Goal: Information Seeking & Learning: Learn about a topic

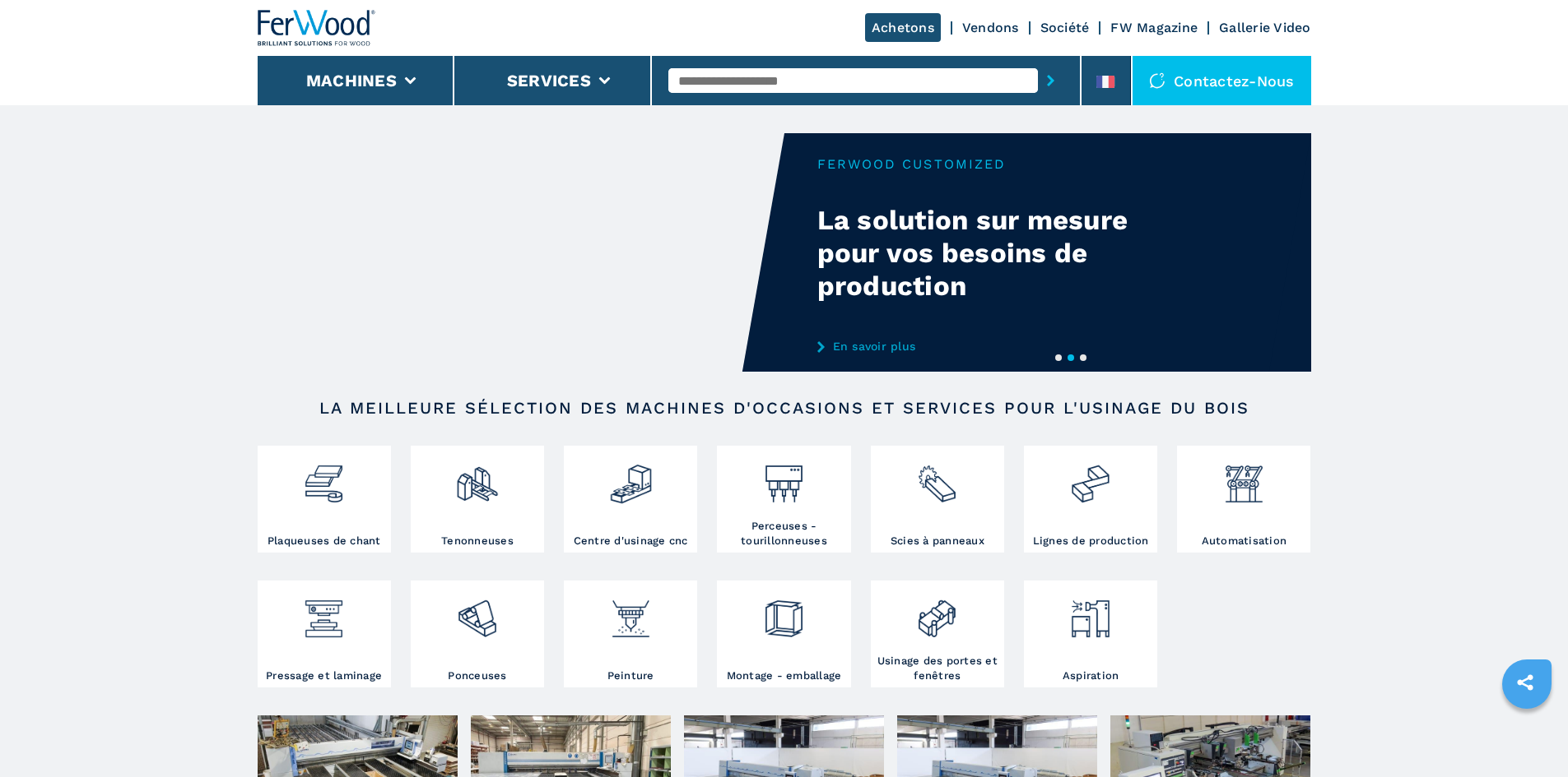
scroll to position [55, 0]
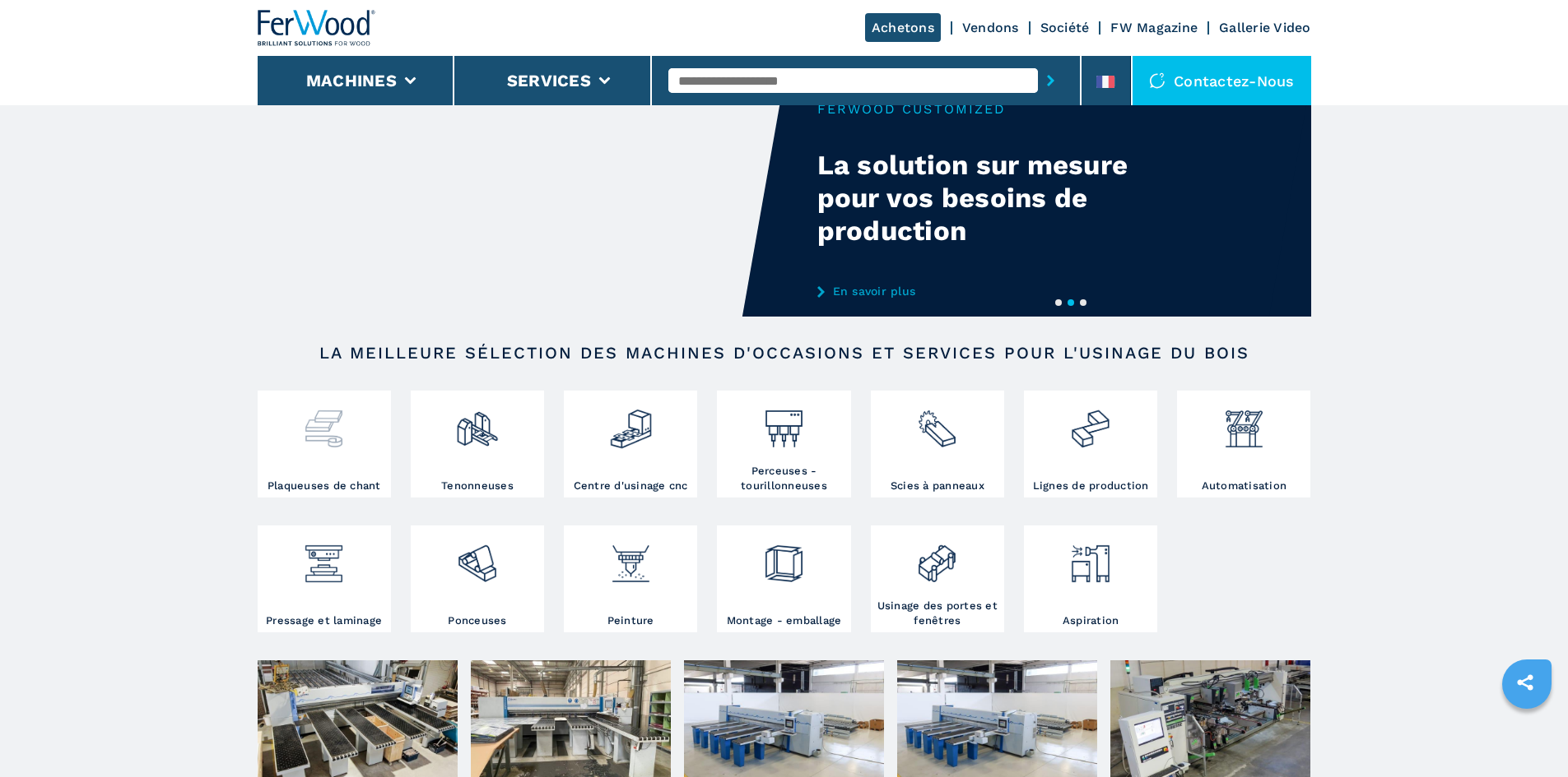
click at [342, 472] on div at bounding box center [324, 436] width 125 height 84
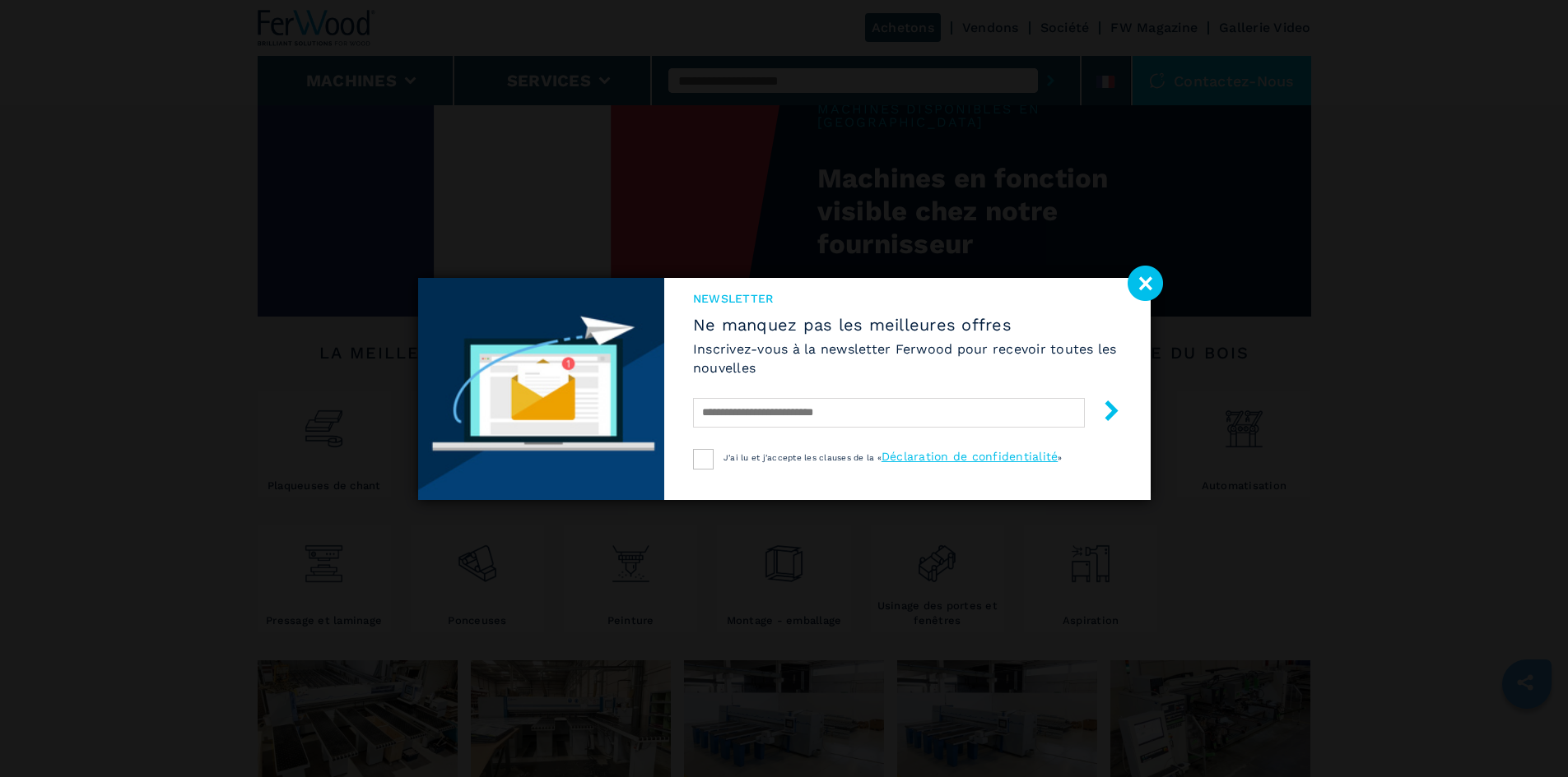
select select "**********"
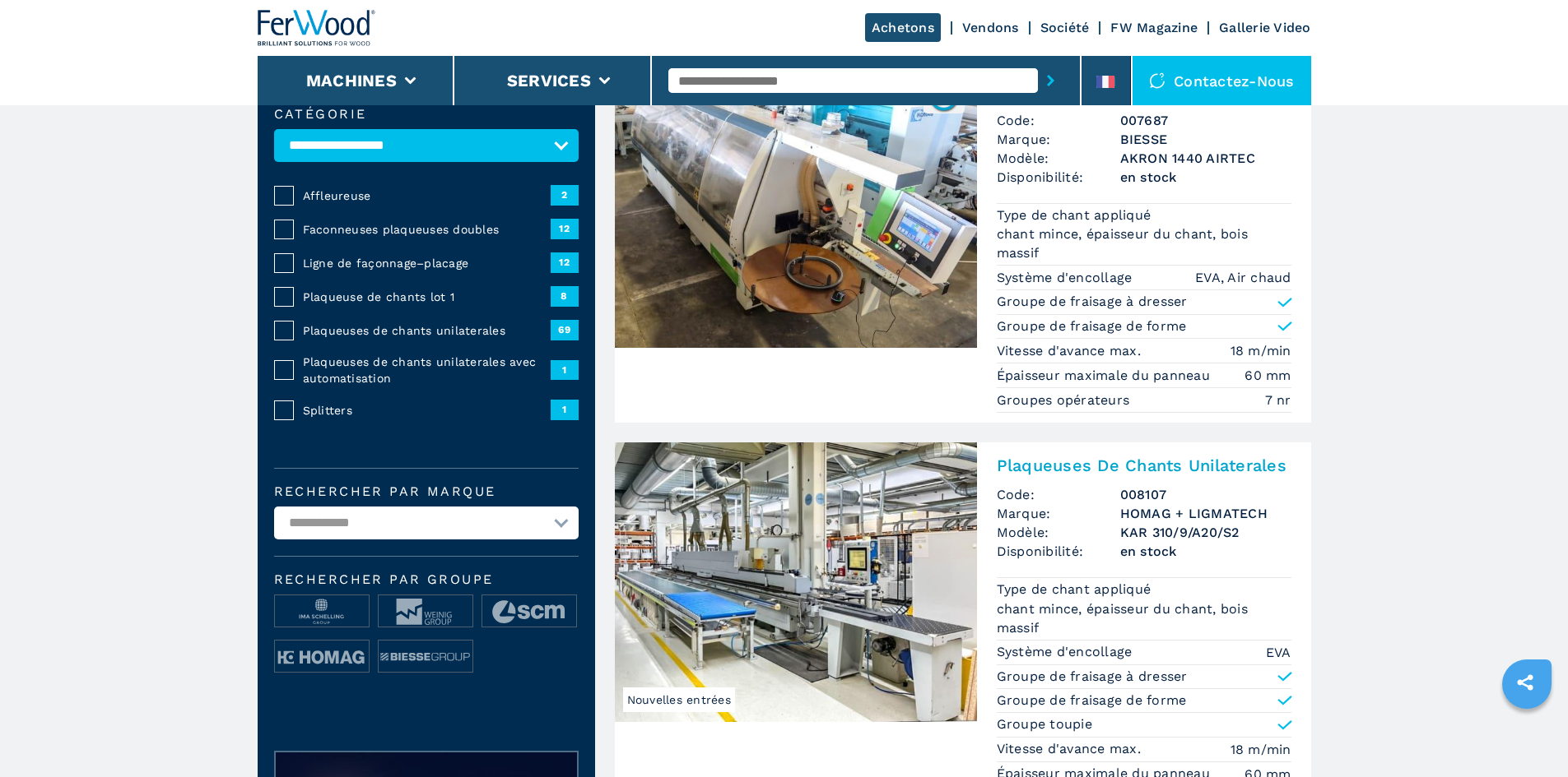
scroll to position [164, 0]
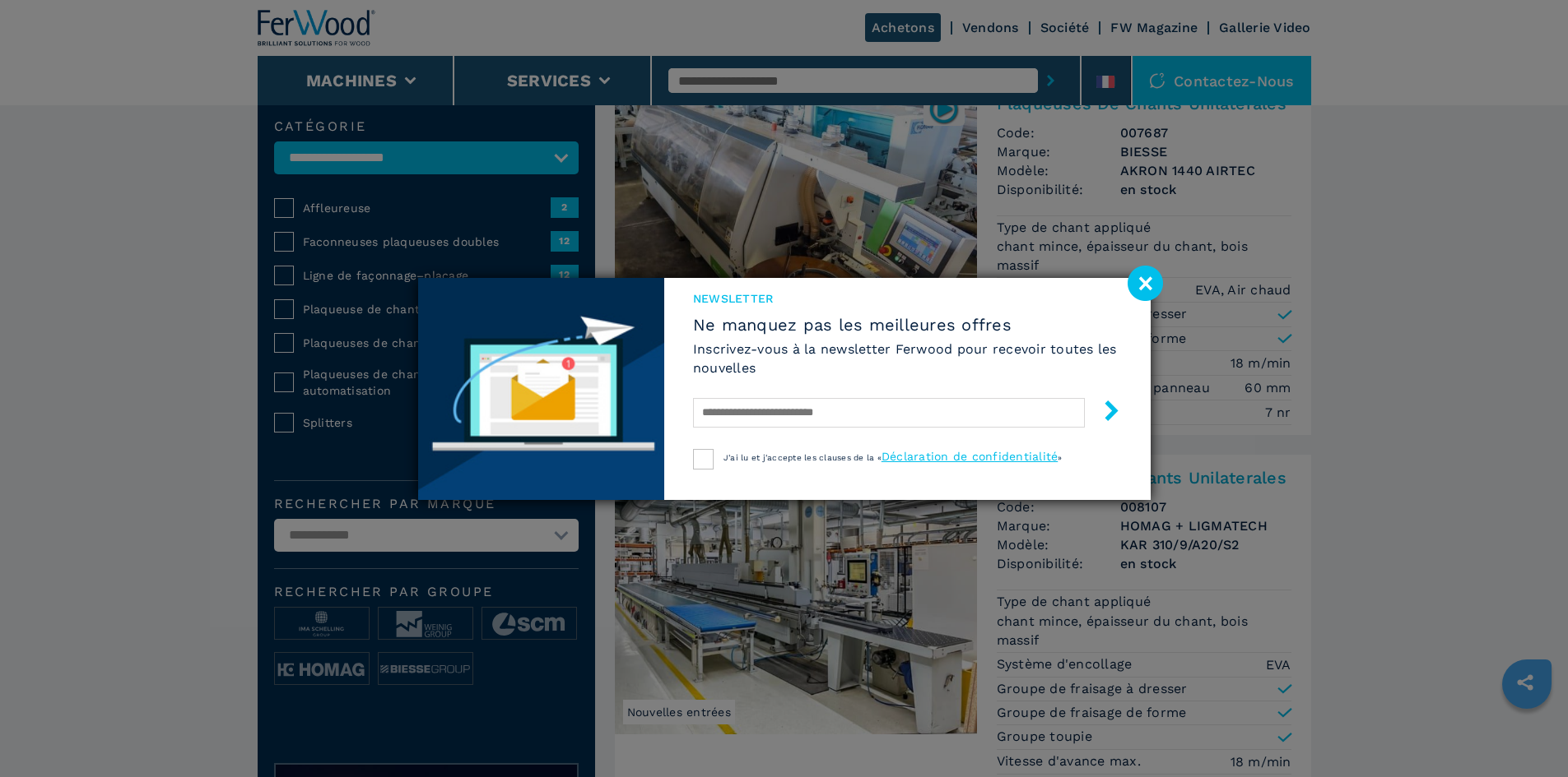
click at [1146, 282] on image at bounding box center [1145, 283] width 35 height 35
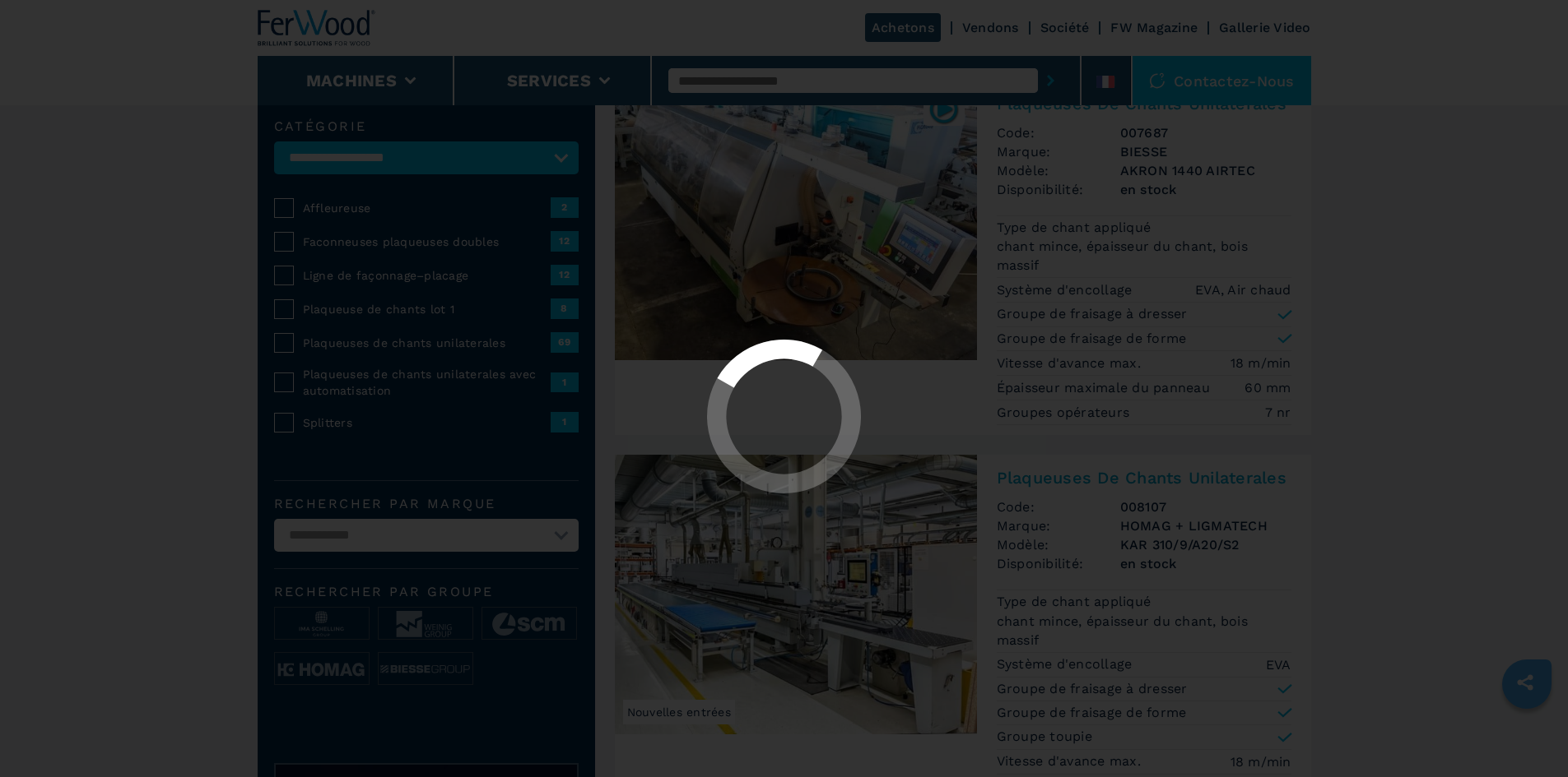
select select "**********"
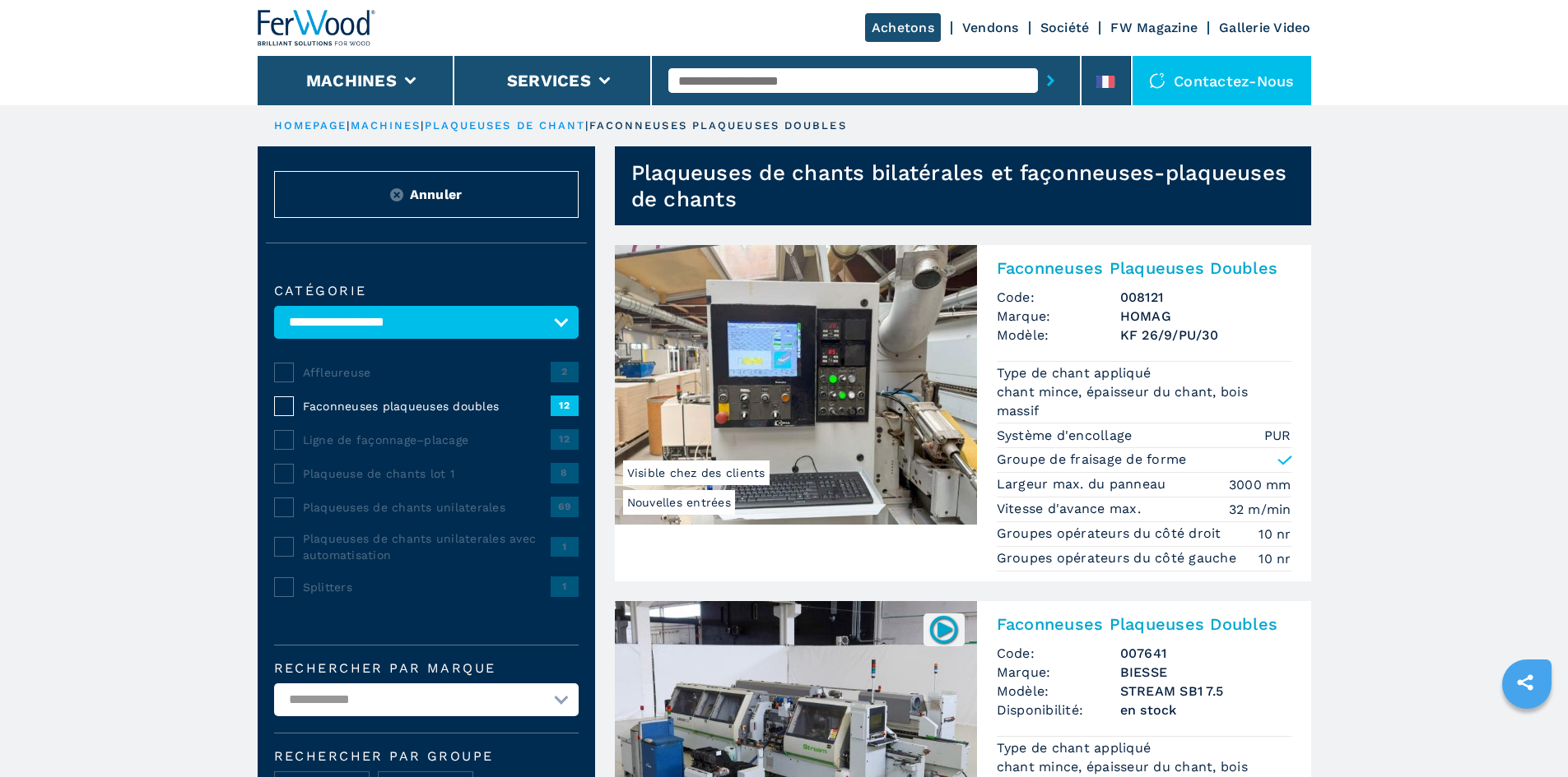
click at [1043, 260] on h2 "Faconneuses Plaqueuses Doubles" at bounding box center [1143, 267] width 294 height 19
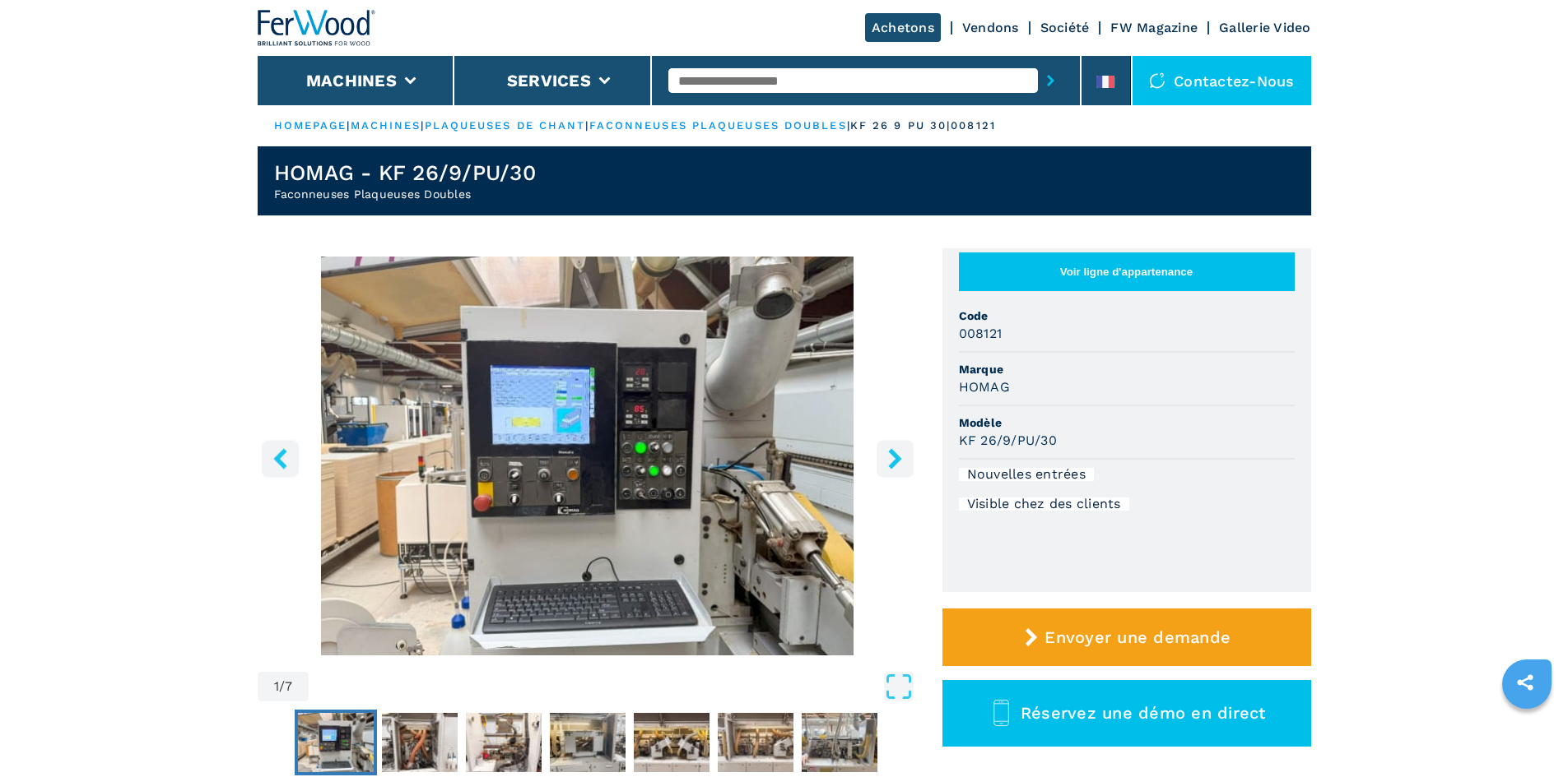
click at [895, 457] on icon "right-button" at bounding box center [895, 459] width 13 height 20
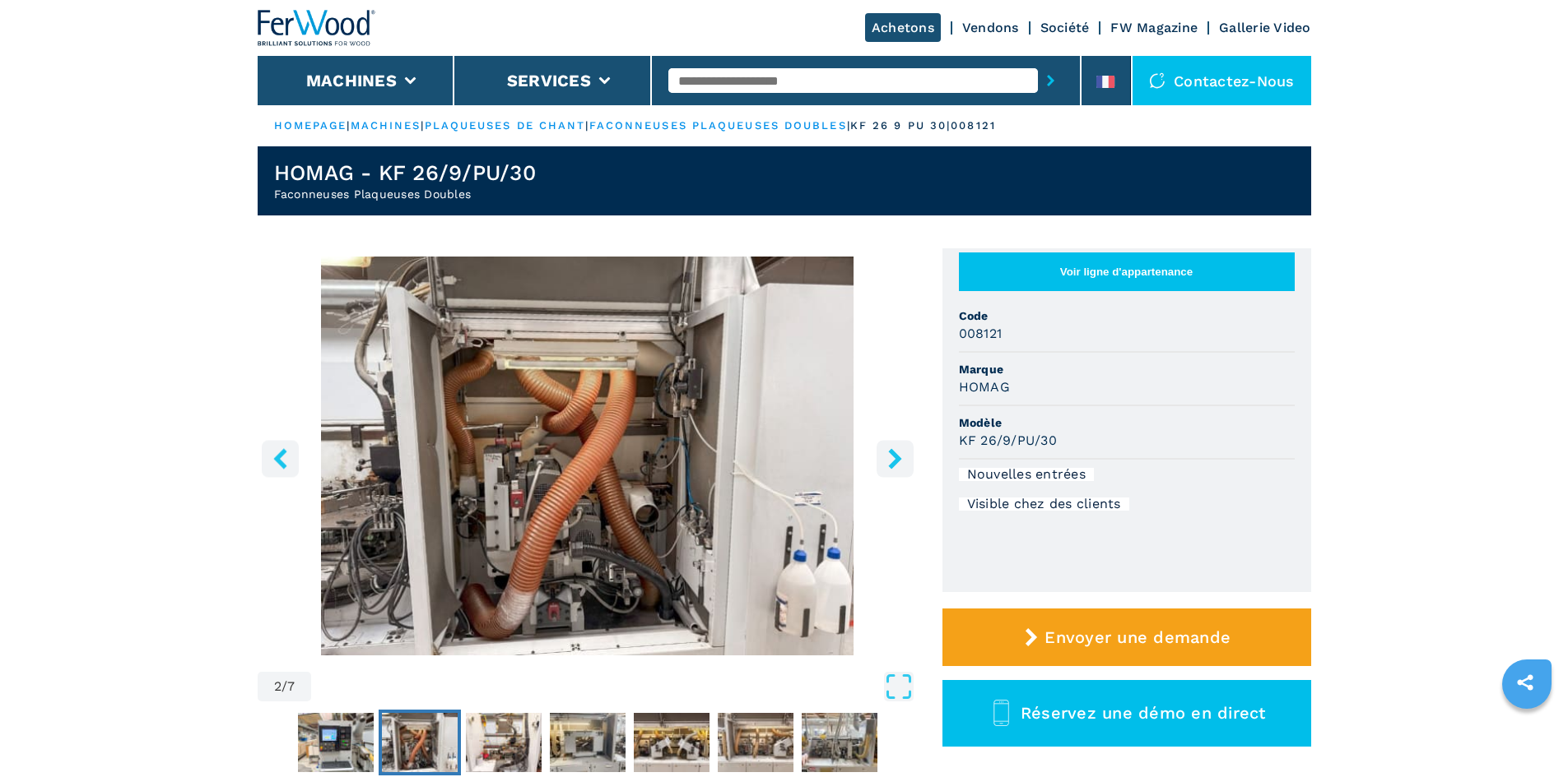
click at [895, 457] on icon "right-button" at bounding box center [895, 459] width 13 height 20
click at [893, 462] on icon "right-button" at bounding box center [895, 459] width 13 height 20
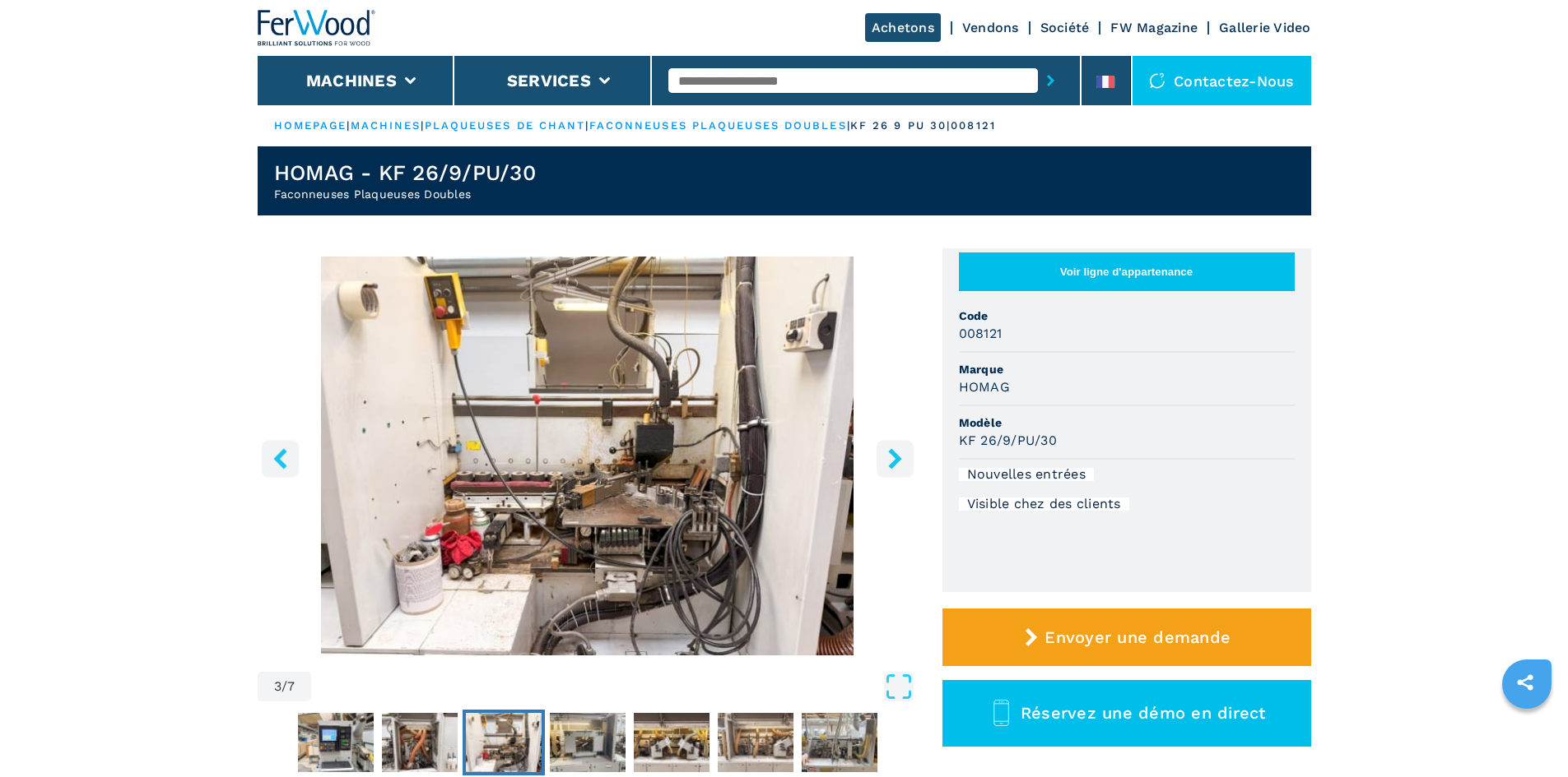
click at [893, 462] on icon "right-button" at bounding box center [895, 459] width 13 height 20
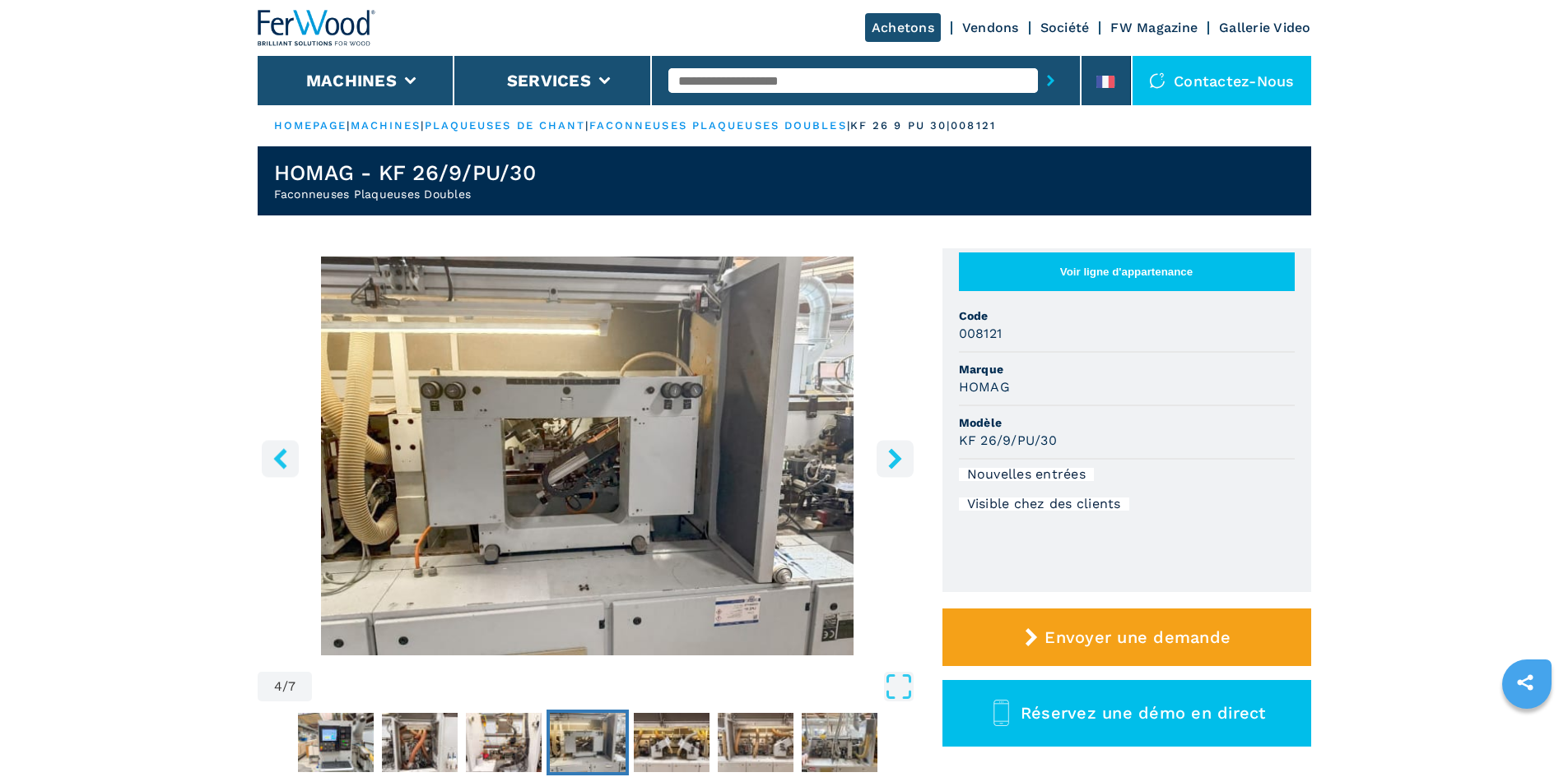
click at [893, 462] on icon "right-button" at bounding box center [895, 459] width 13 height 20
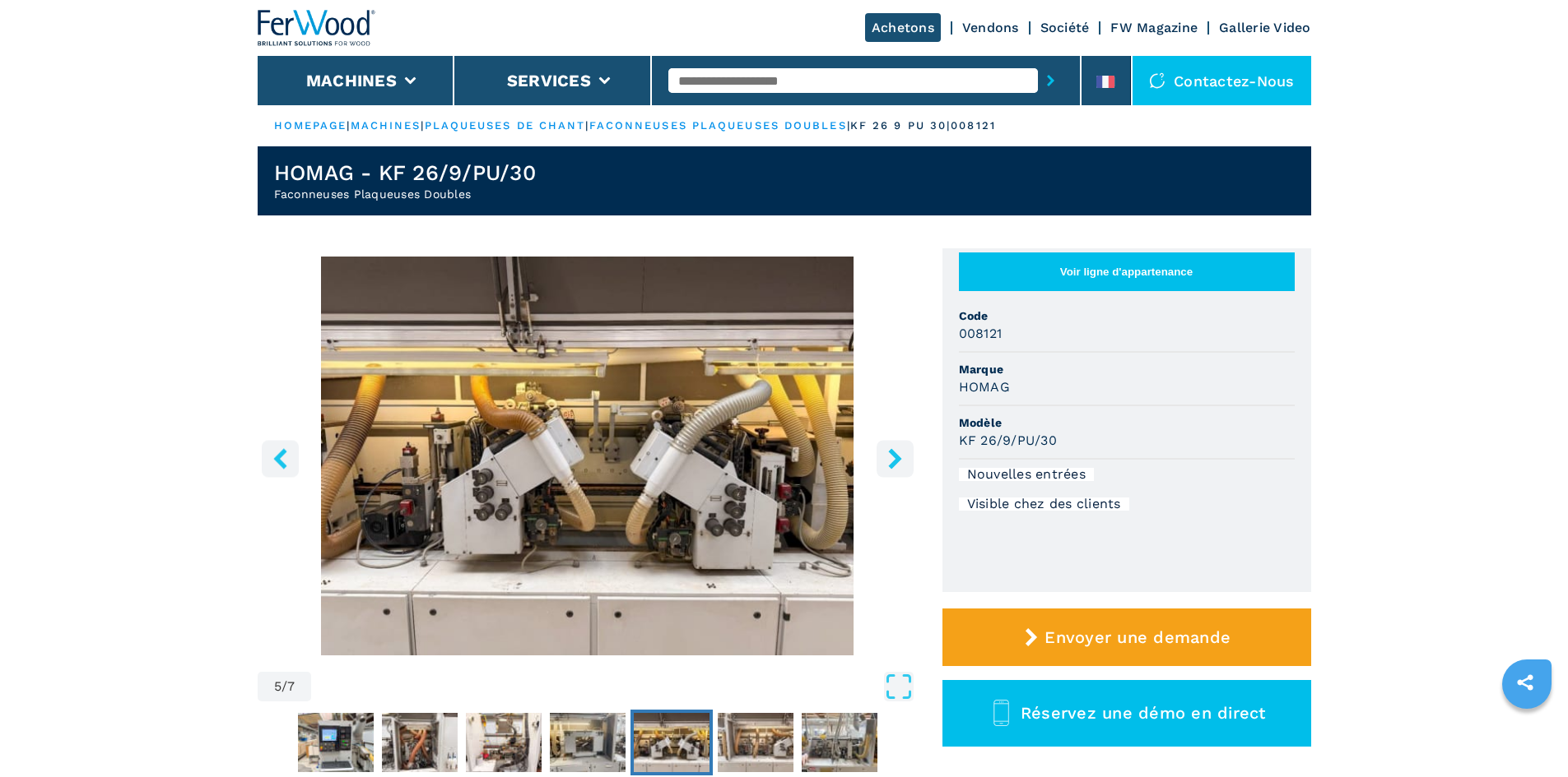
click at [893, 462] on icon "right-button" at bounding box center [895, 459] width 13 height 20
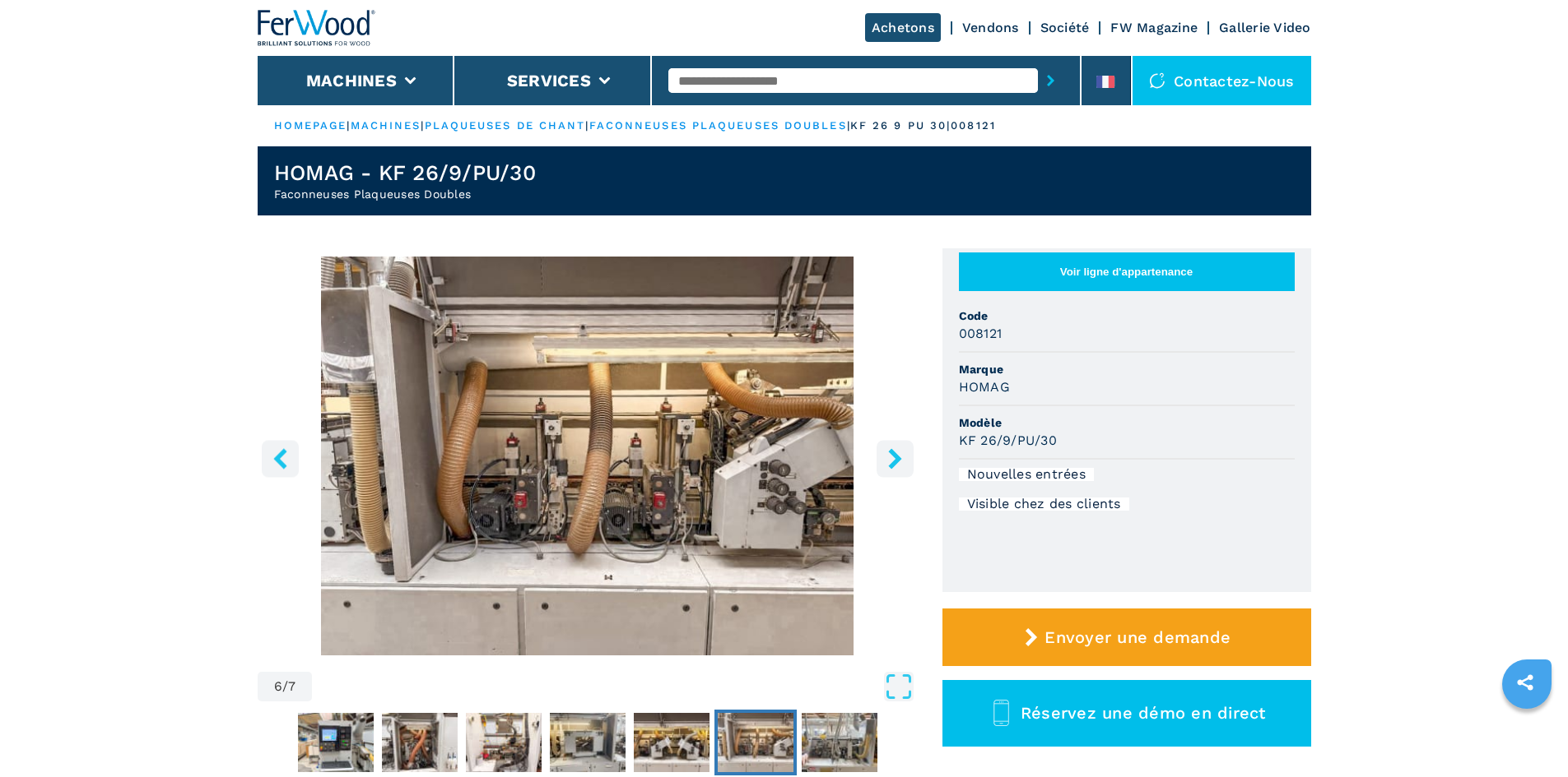
click at [893, 462] on icon "right-button" at bounding box center [895, 459] width 13 height 20
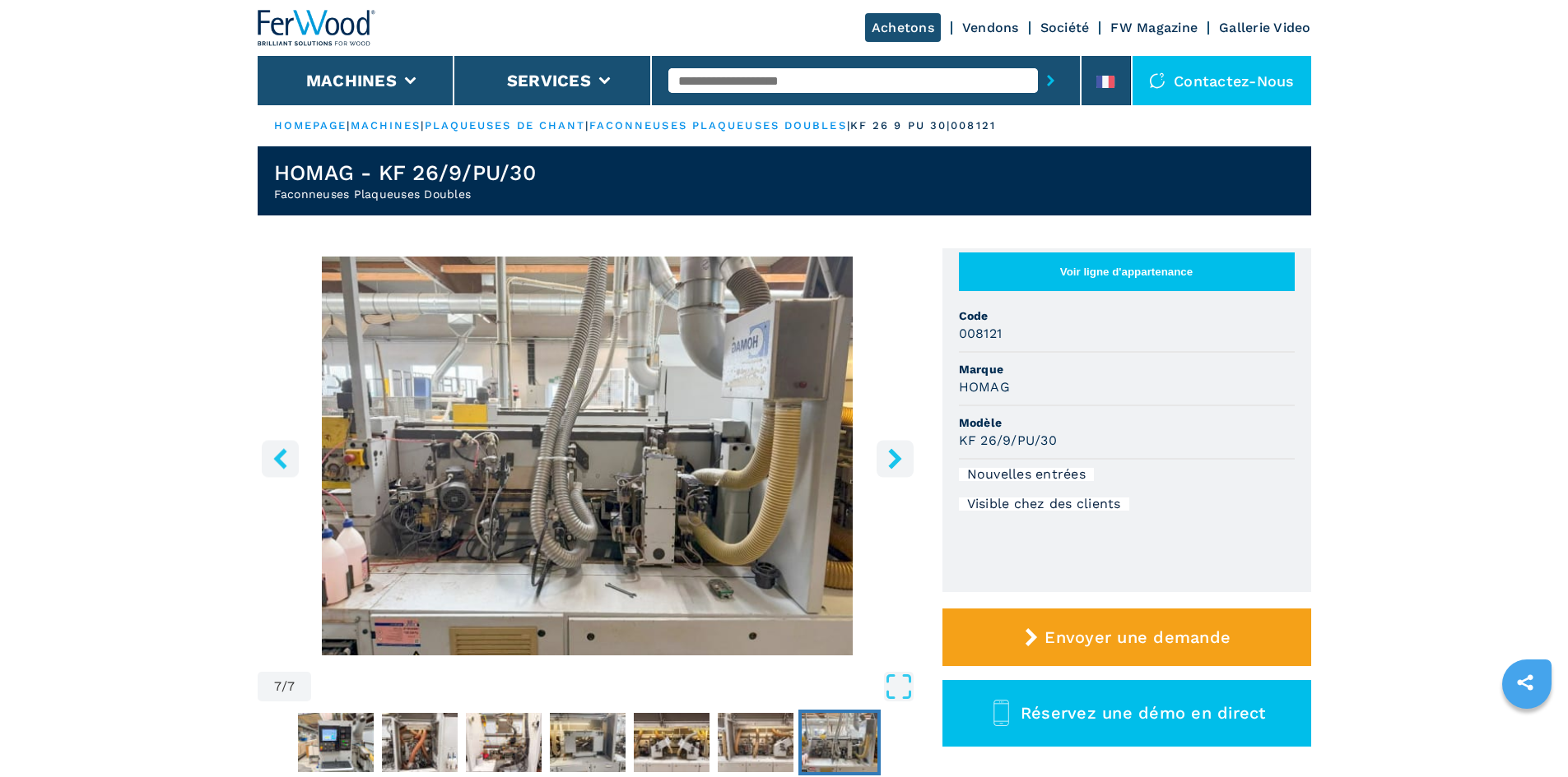
click at [893, 462] on icon "right-button" at bounding box center [895, 459] width 13 height 20
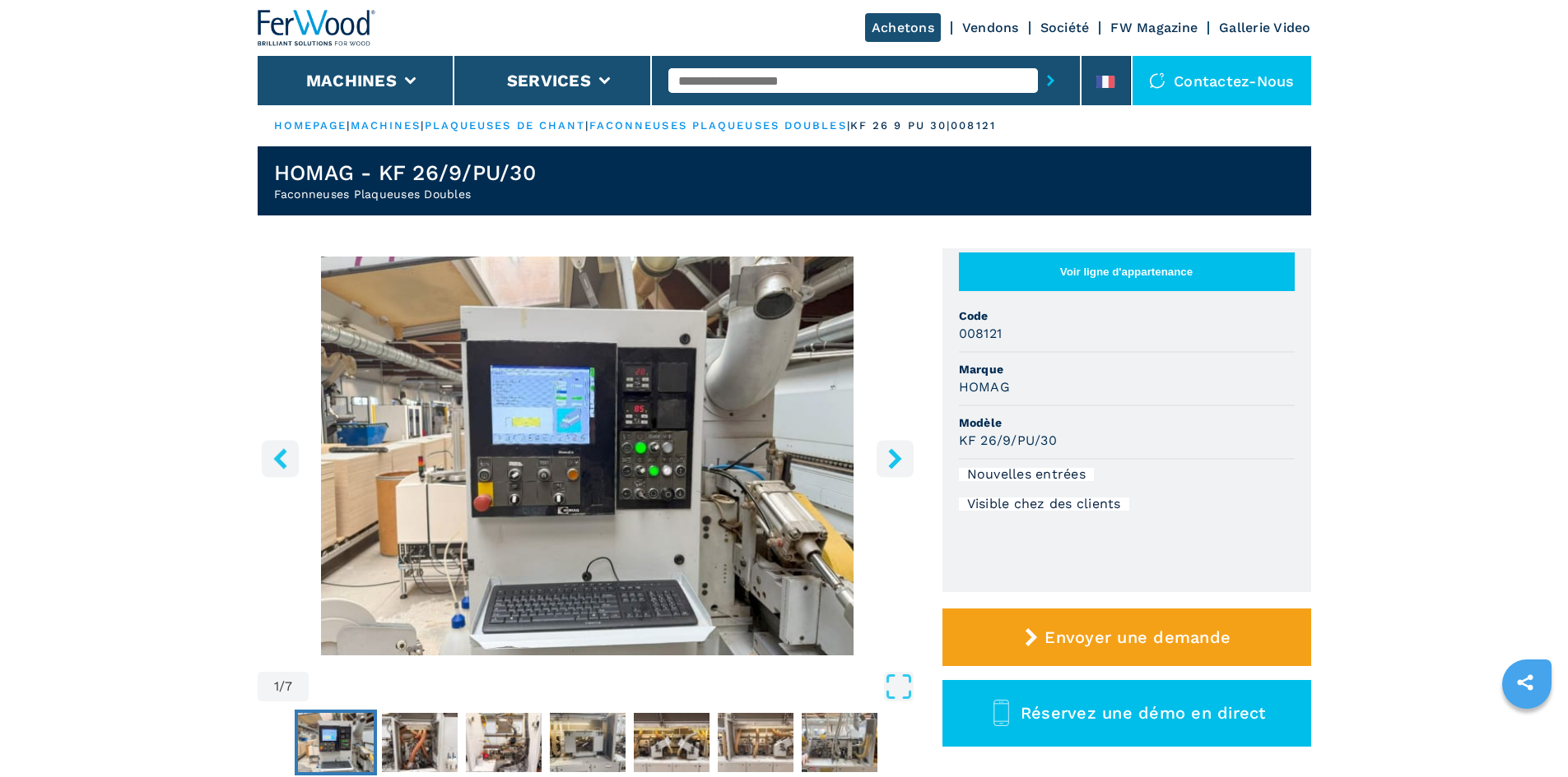
click at [890, 442] on button "right-button" at bounding box center [895, 459] width 37 height 37
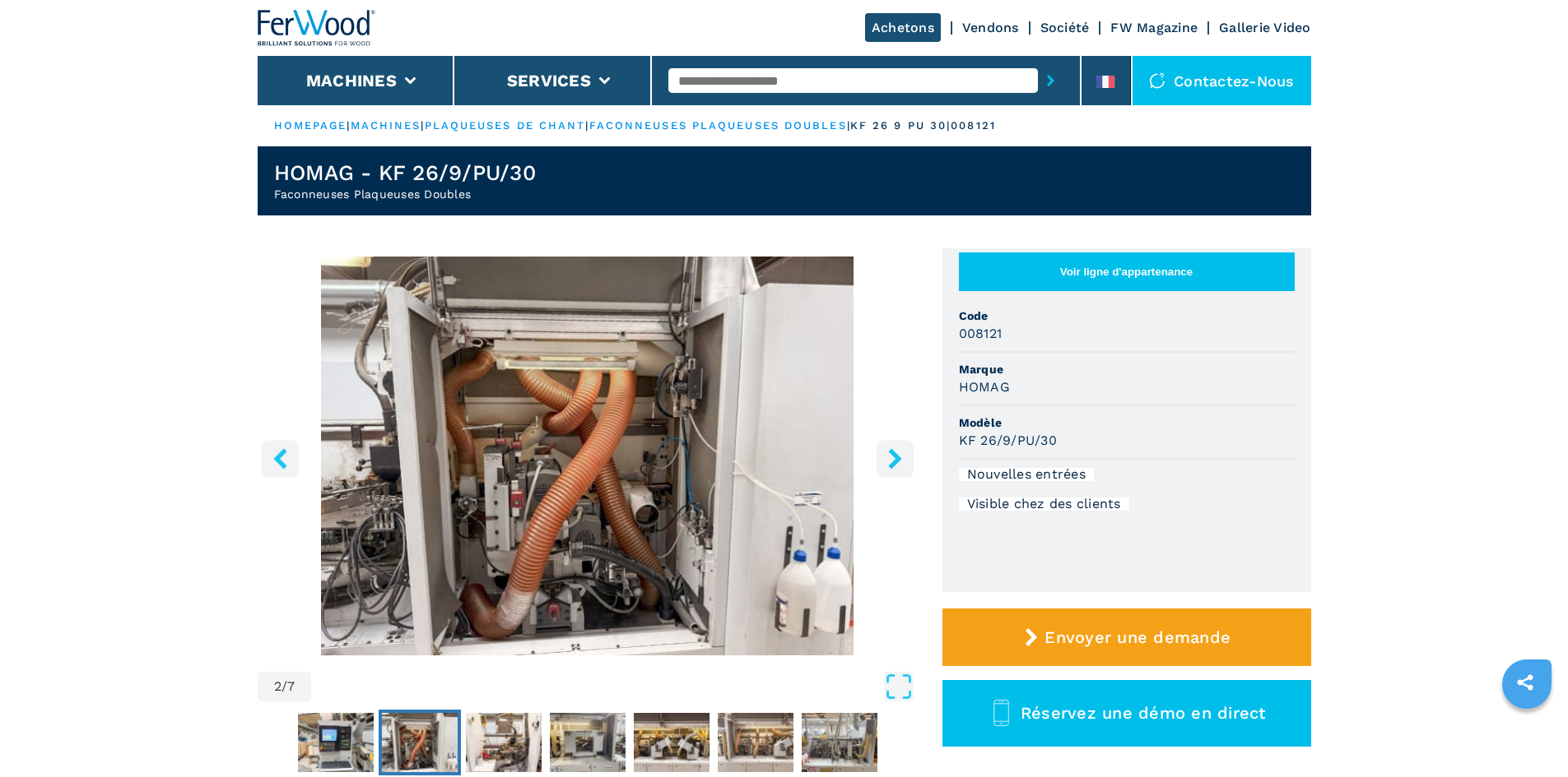
click at [890, 442] on button "right-button" at bounding box center [895, 459] width 37 height 37
click at [895, 461] on icon "right-button" at bounding box center [895, 459] width 13 height 20
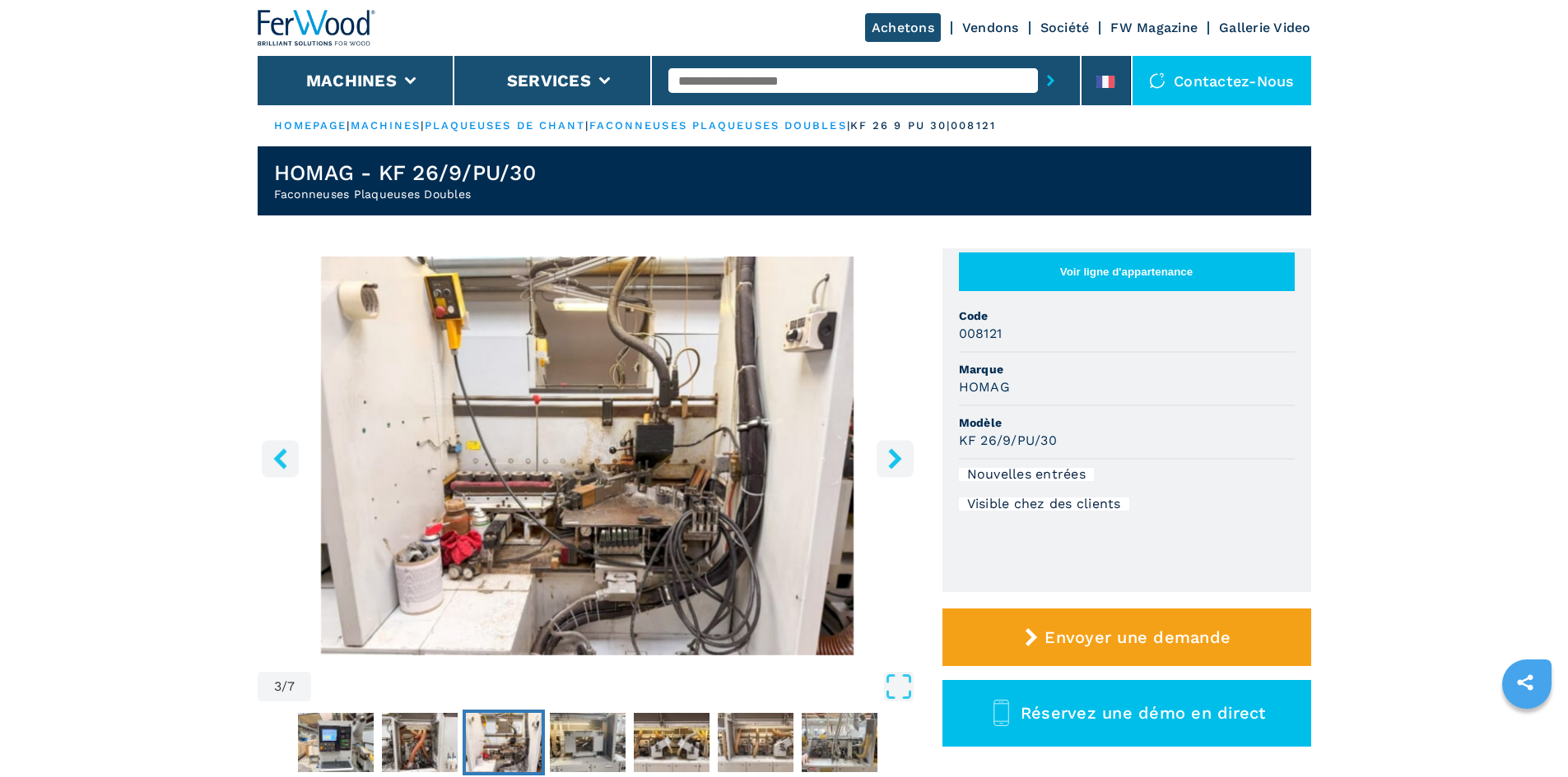
click at [895, 461] on icon "right-button" at bounding box center [895, 459] width 13 height 20
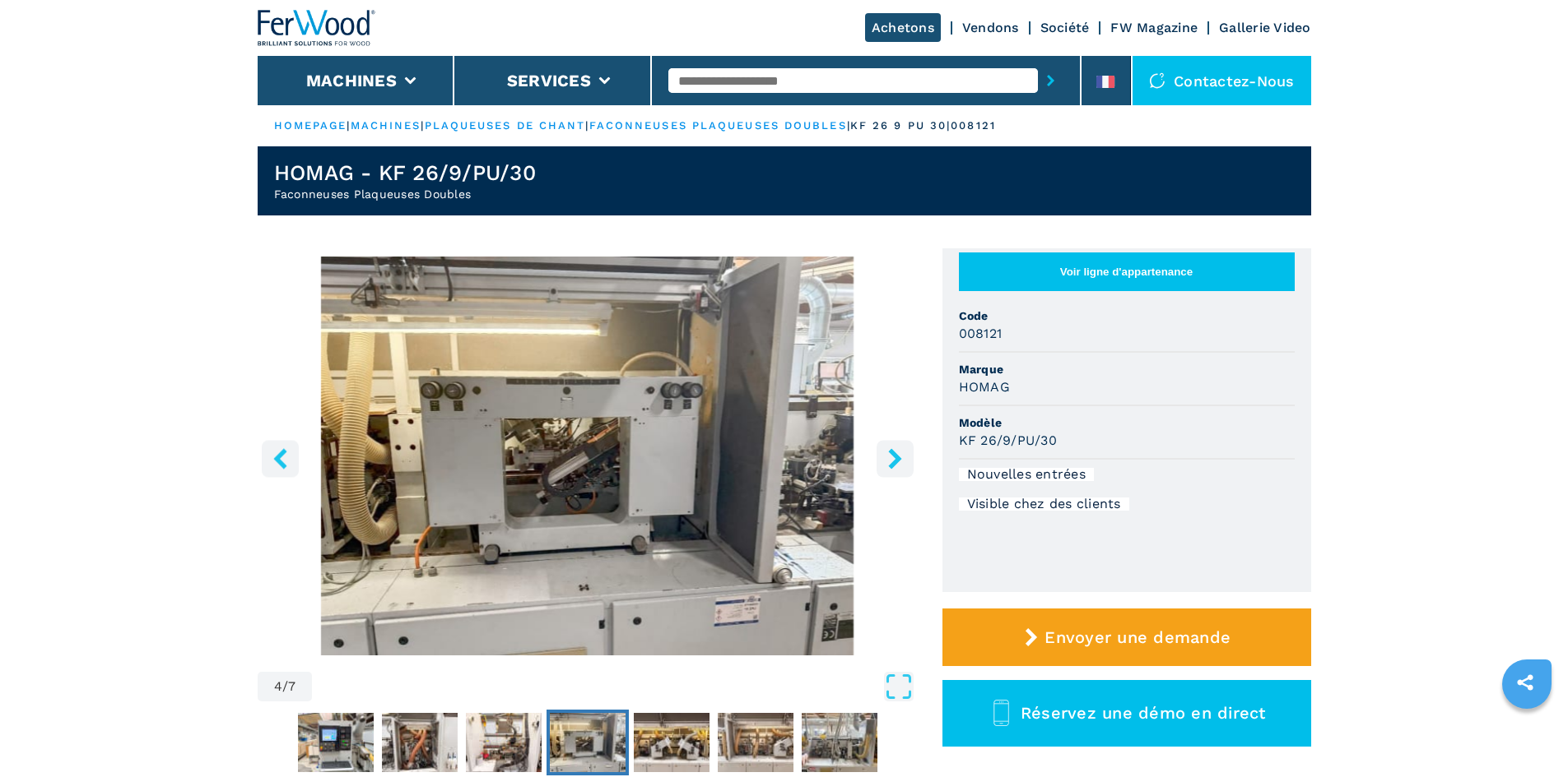
click at [895, 461] on icon "right-button" at bounding box center [895, 459] width 13 height 20
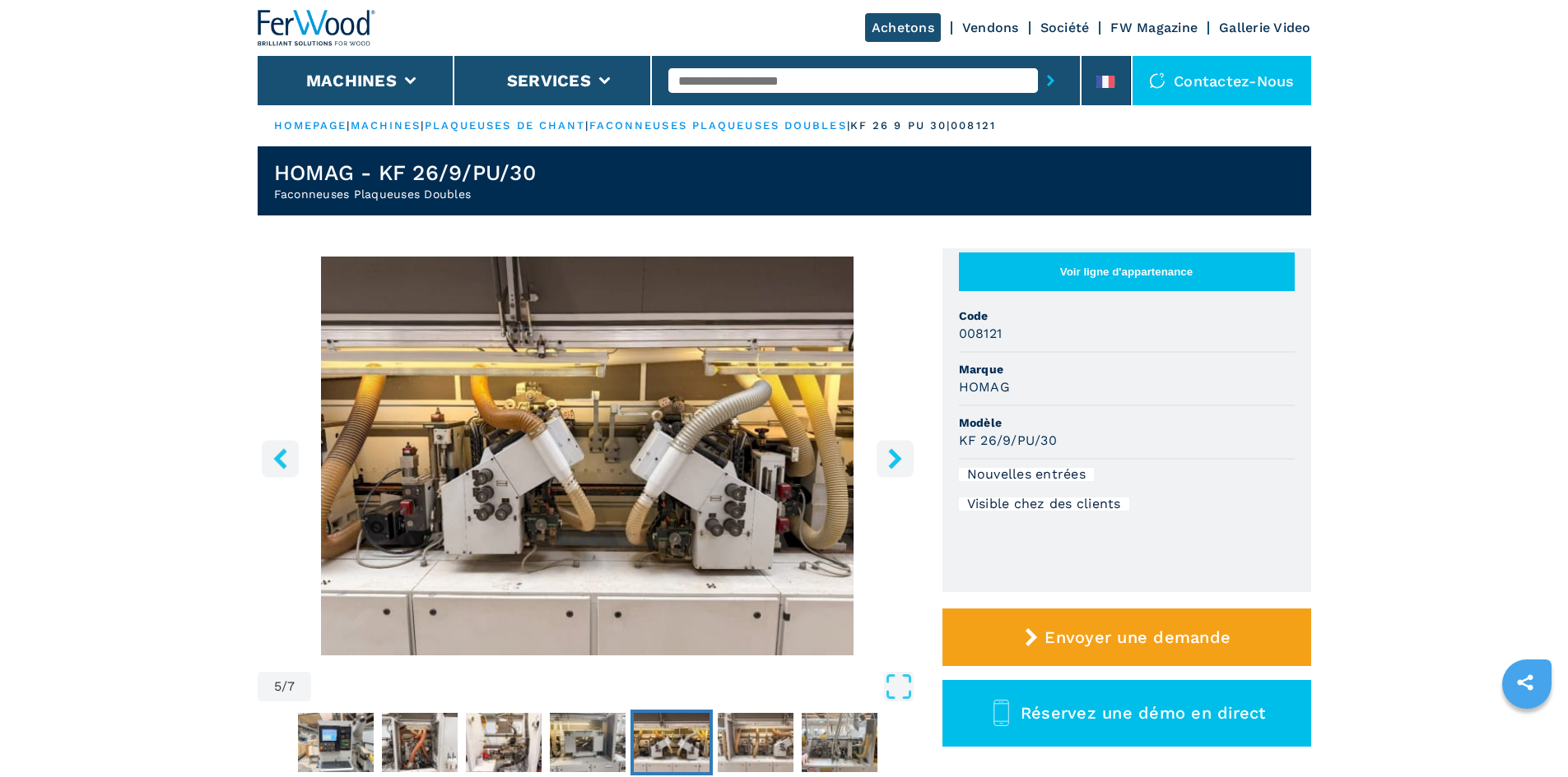
click at [895, 461] on icon "right-button" at bounding box center [895, 459] width 13 height 20
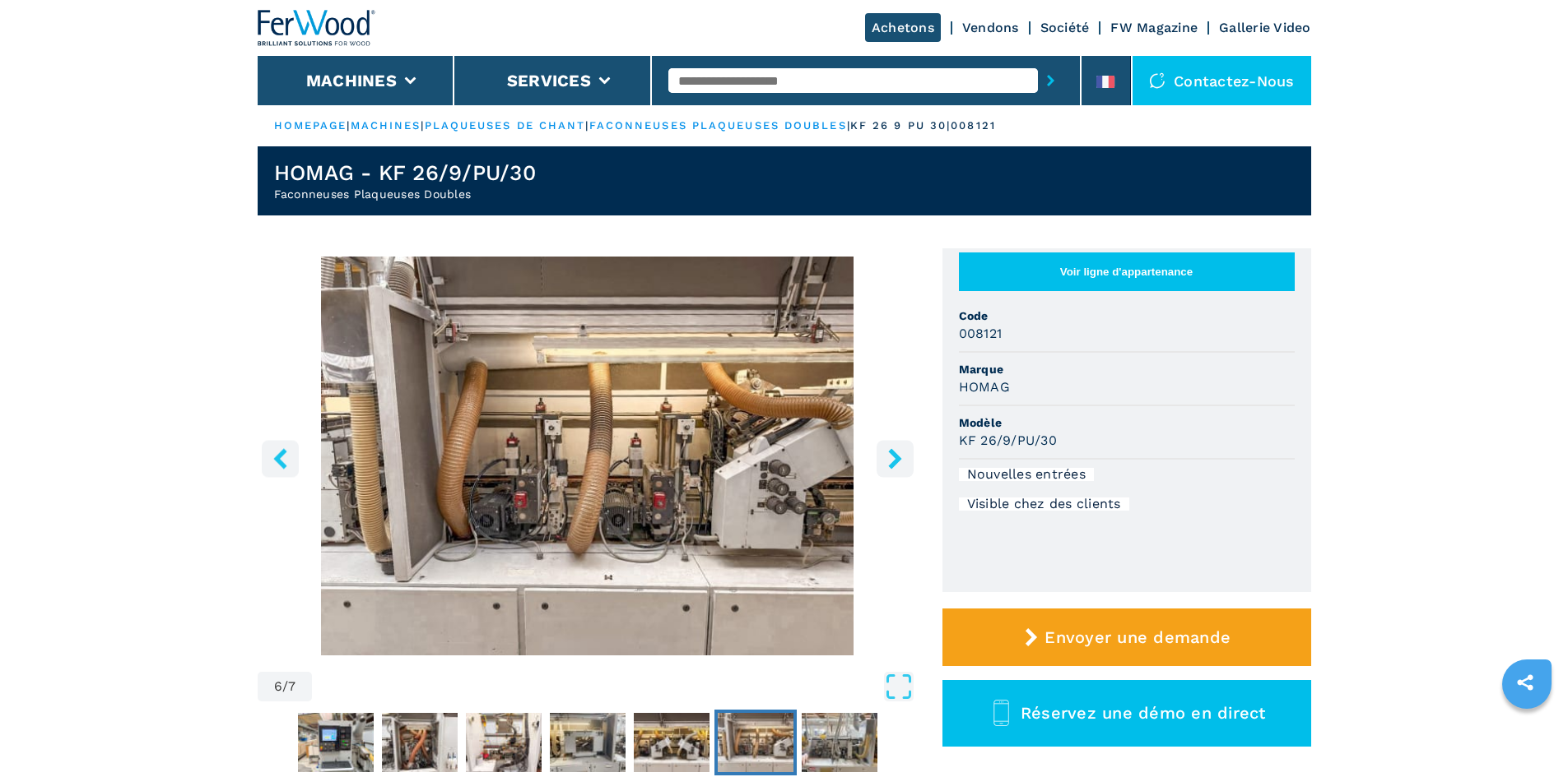
click at [895, 461] on icon "right-button" at bounding box center [895, 459] width 13 height 20
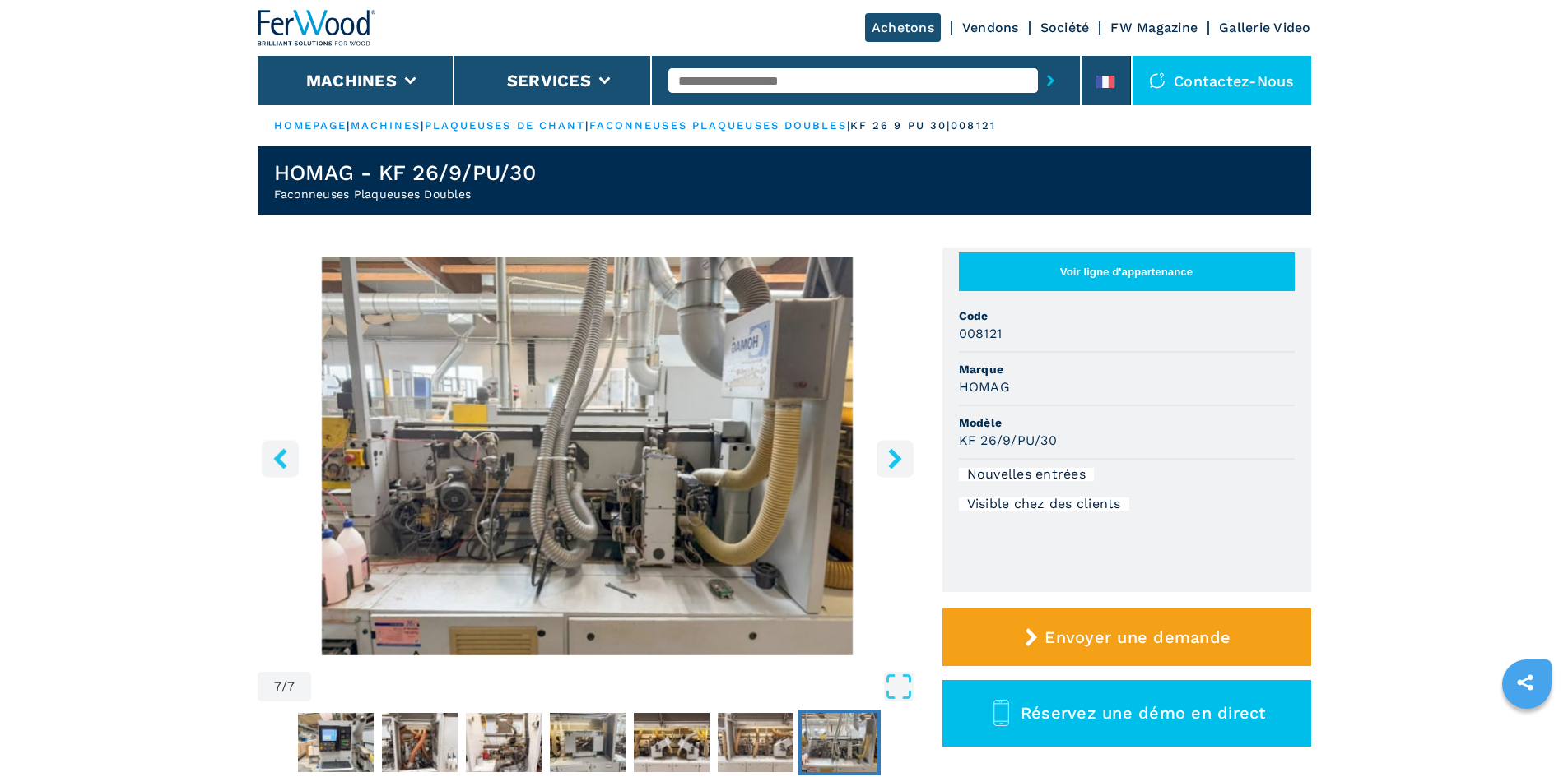
click at [895, 461] on icon "right-button" at bounding box center [895, 459] width 13 height 20
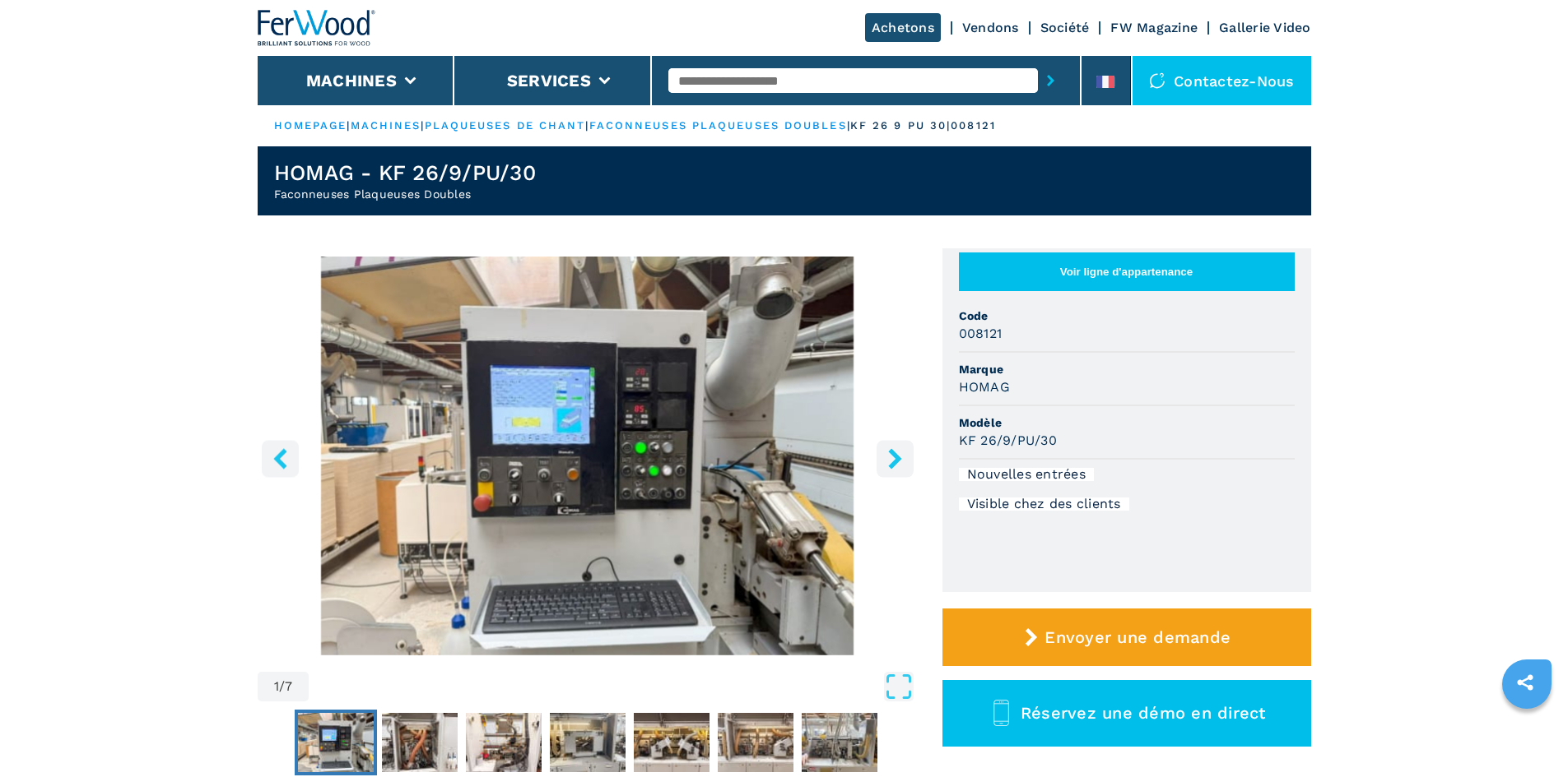
click at [895, 461] on icon "right-button" at bounding box center [895, 459] width 13 height 20
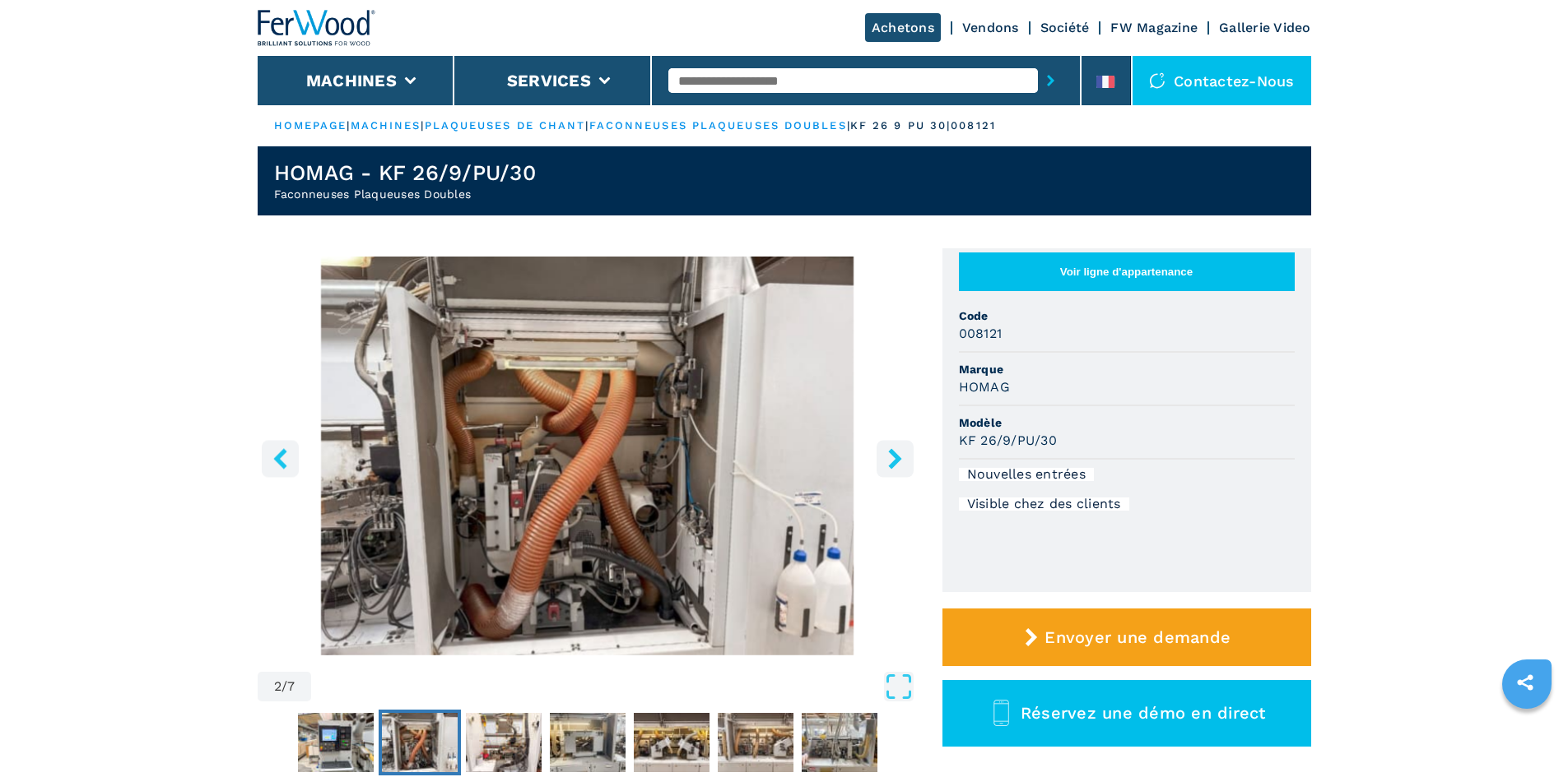
click at [895, 461] on icon "right-button" at bounding box center [895, 459] width 13 height 20
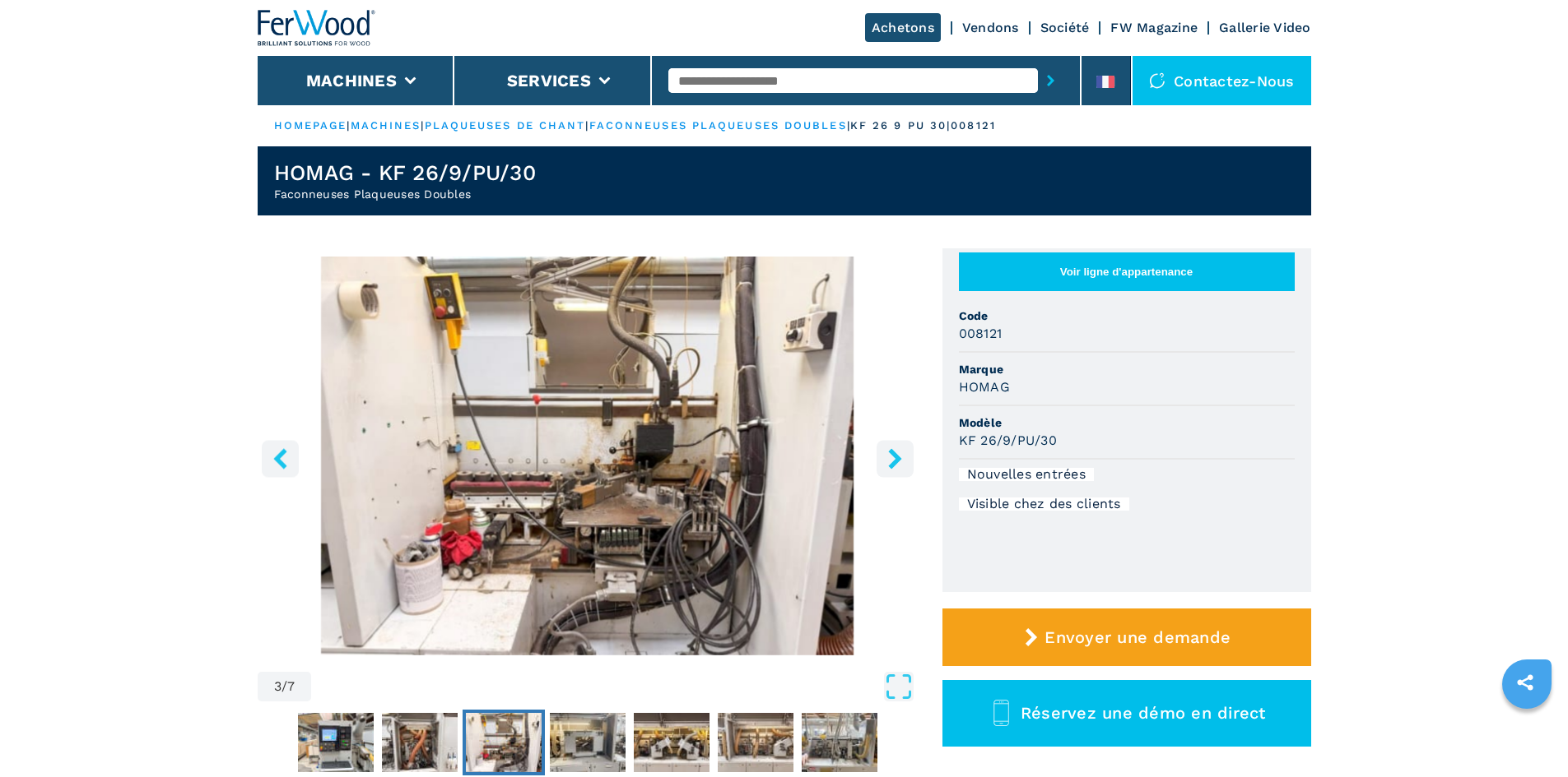
click at [895, 461] on icon "right-button" at bounding box center [895, 459] width 13 height 20
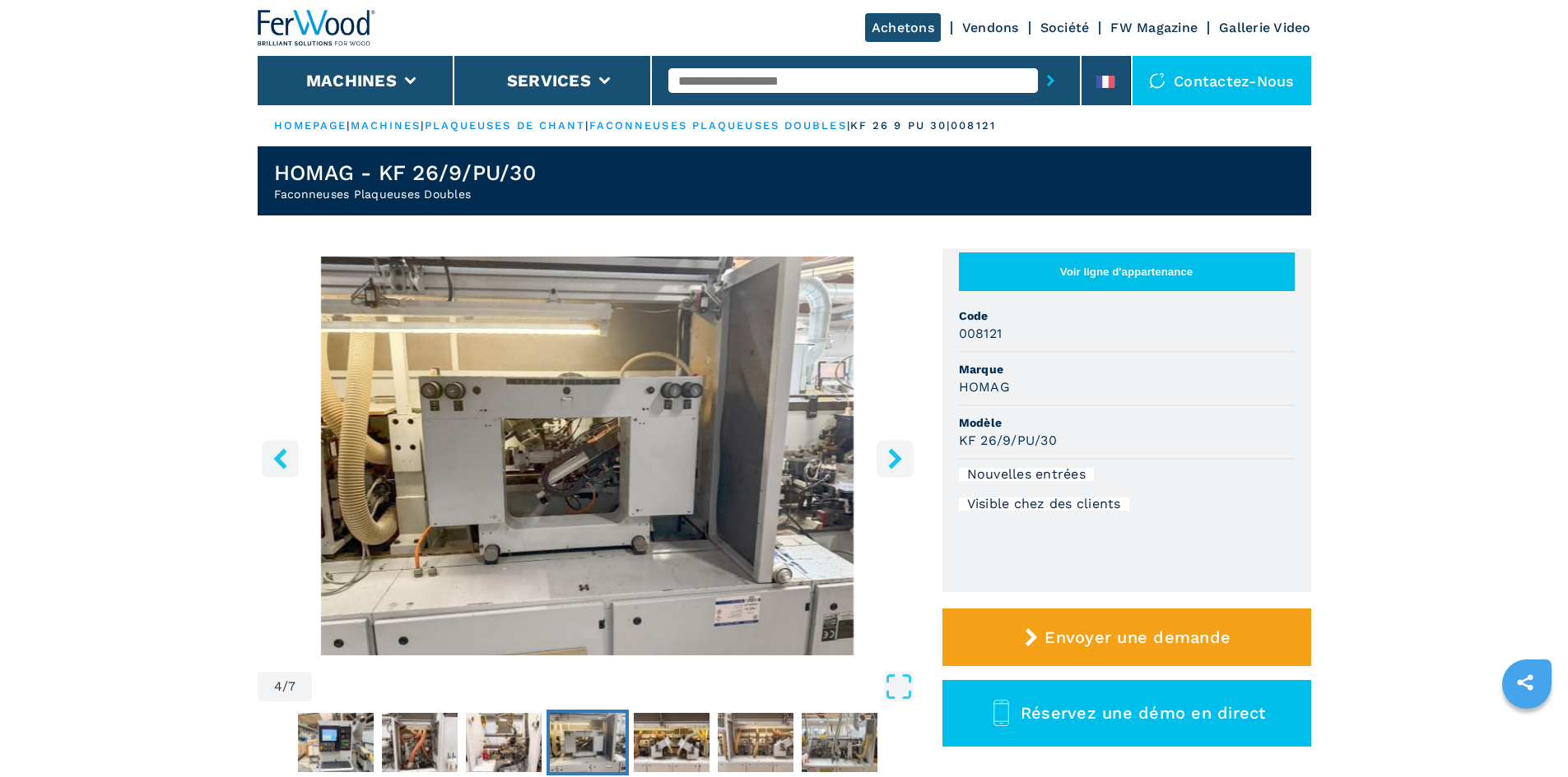
click at [895, 461] on icon "right-button" at bounding box center [895, 459] width 13 height 20
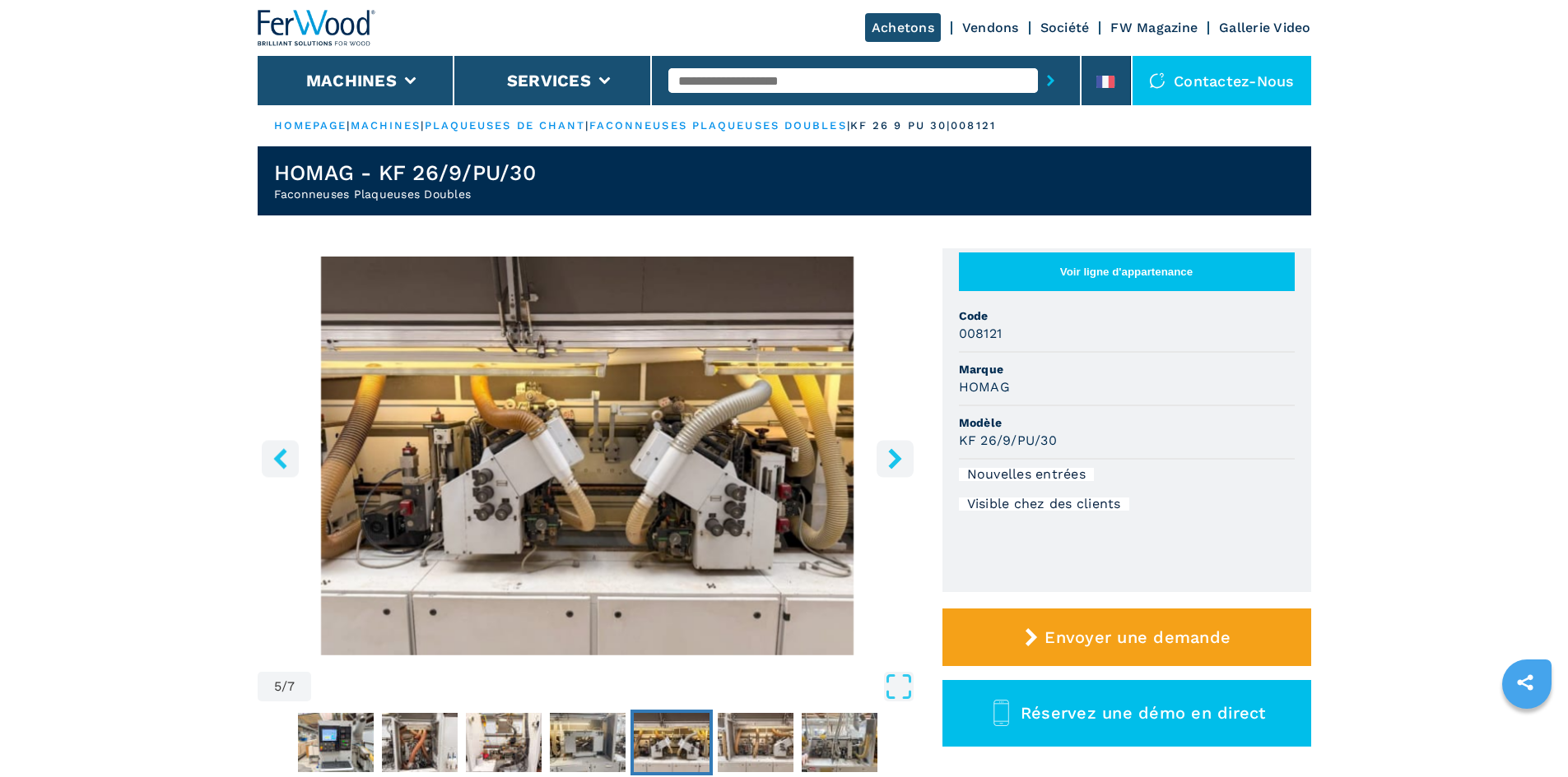
click at [895, 461] on icon "right-button" at bounding box center [895, 459] width 13 height 20
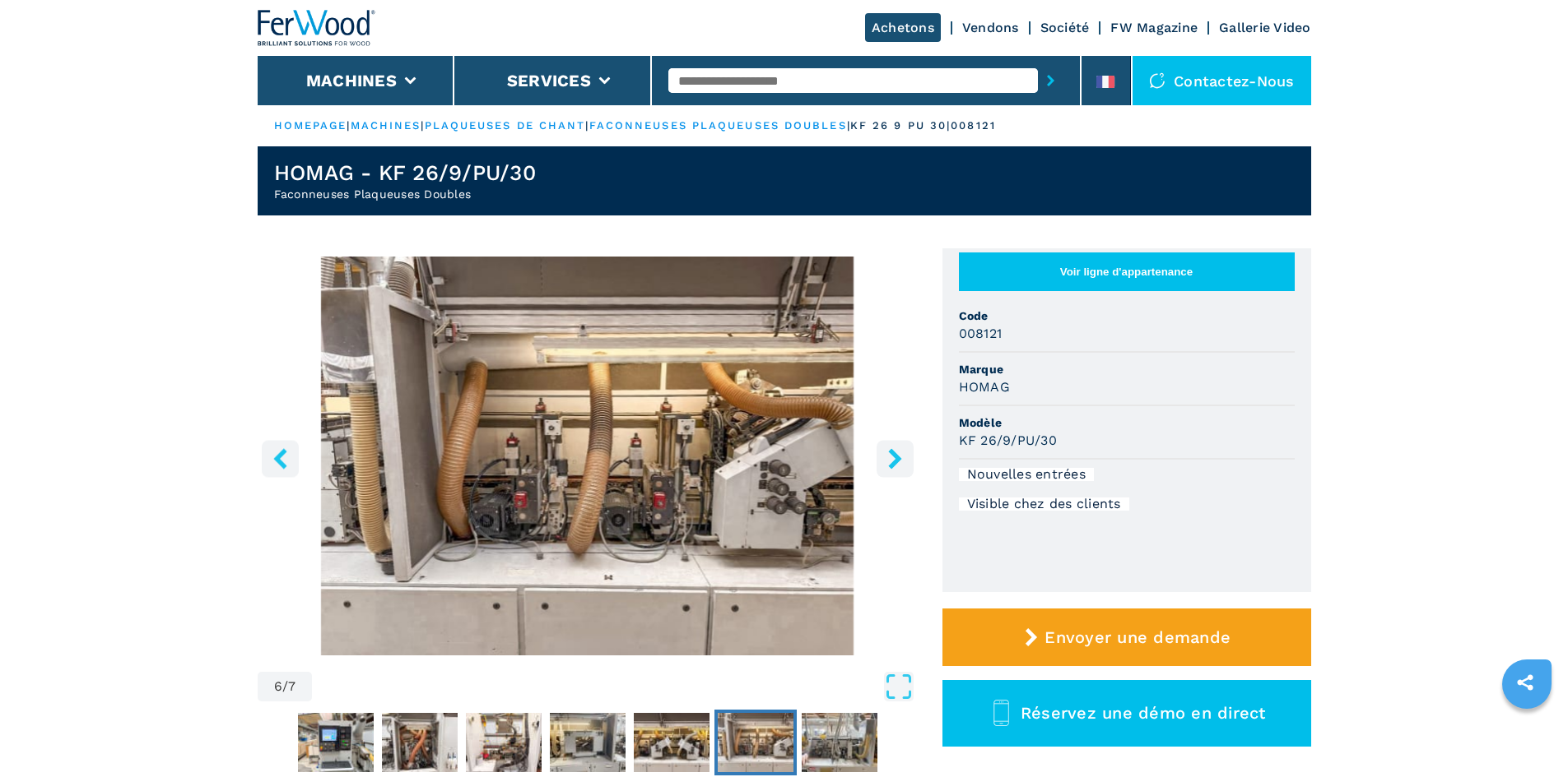
click at [895, 461] on icon "right-button" at bounding box center [895, 459] width 13 height 20
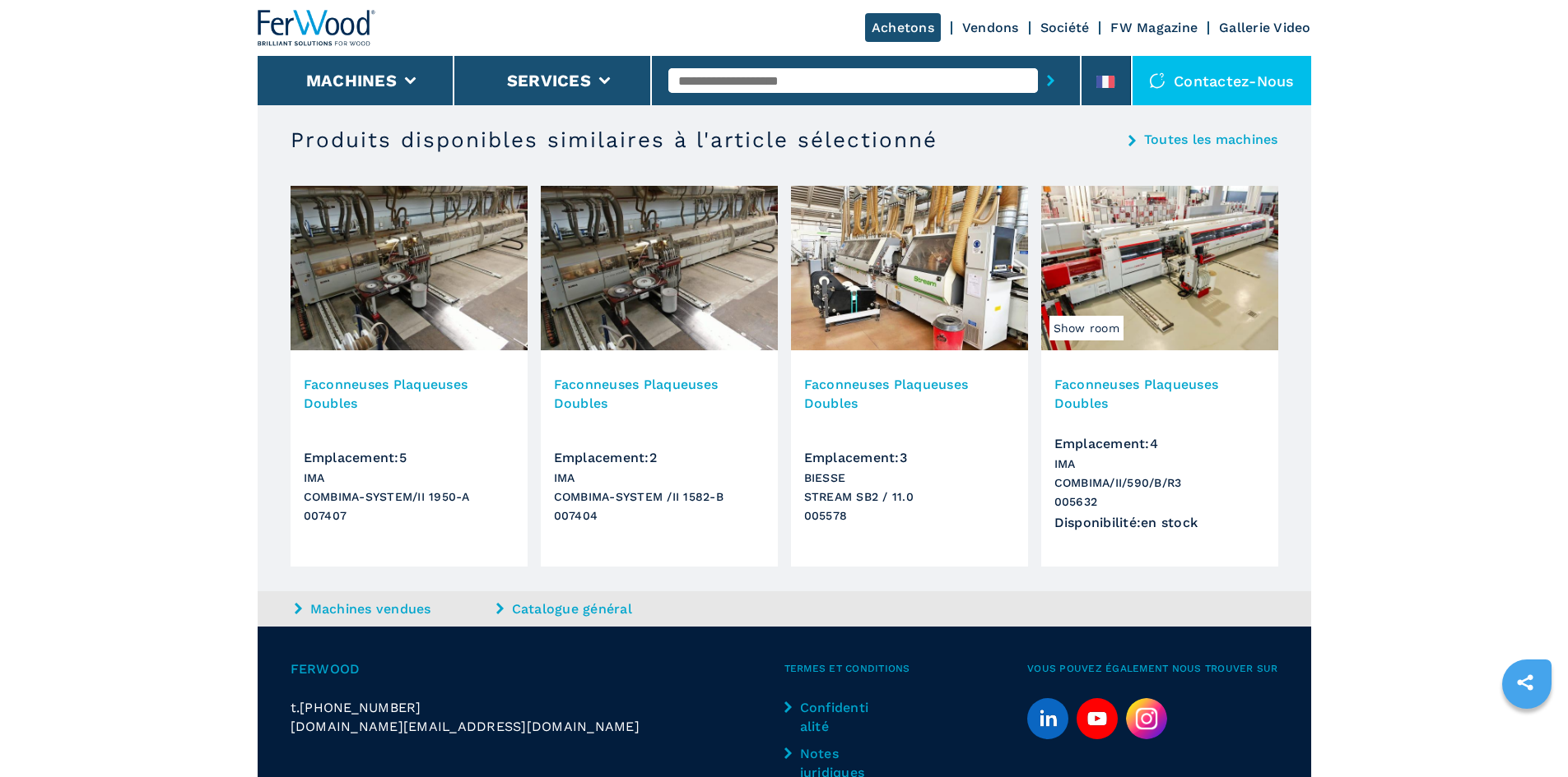
scroll to position [2030, 0]
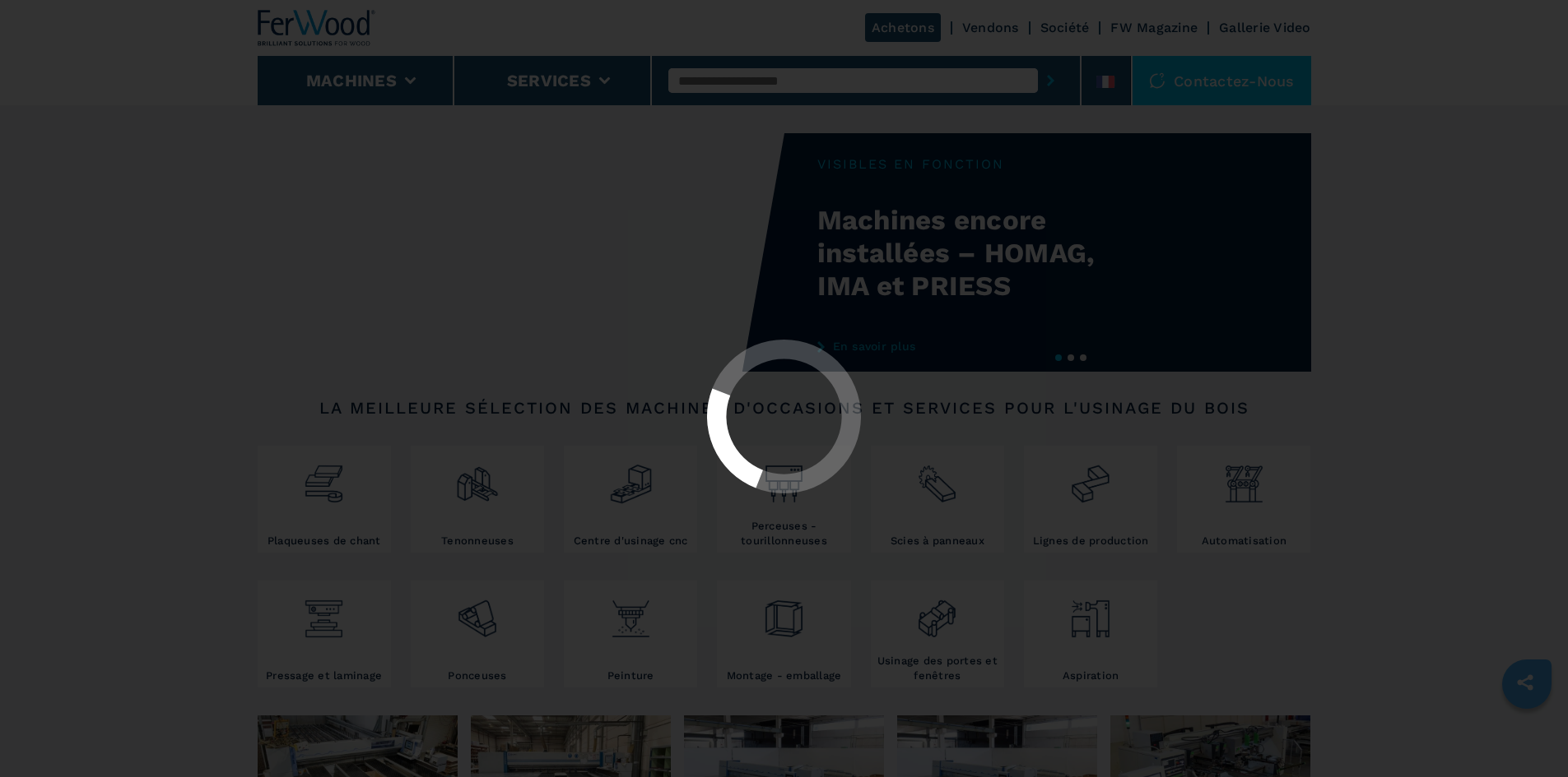
select select "**********"
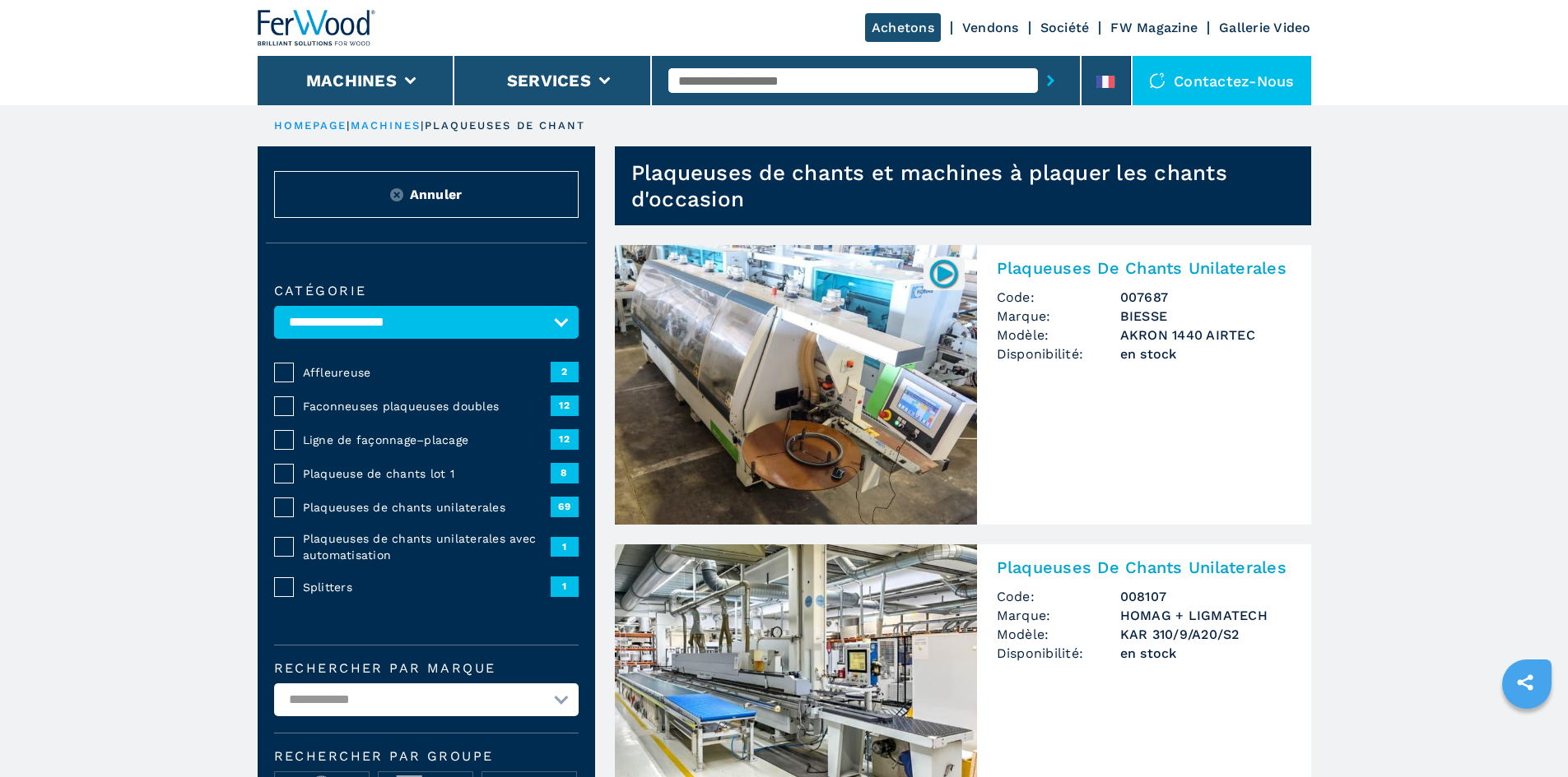
click at [385, 411] on span "Faconneuses plaqueuses doubles" at bounding box center [426, 407] width 248 height 17
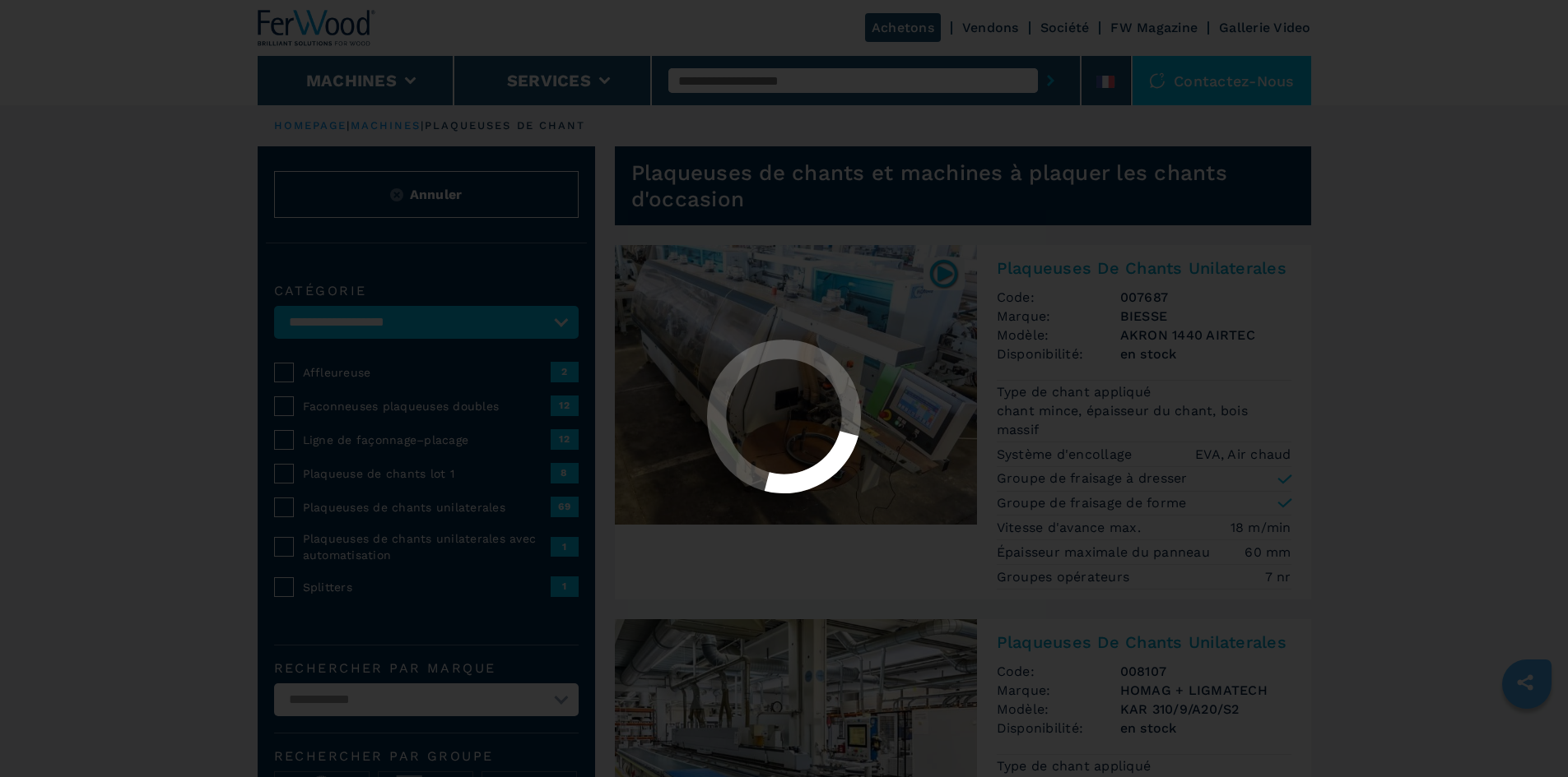
select select "**********"
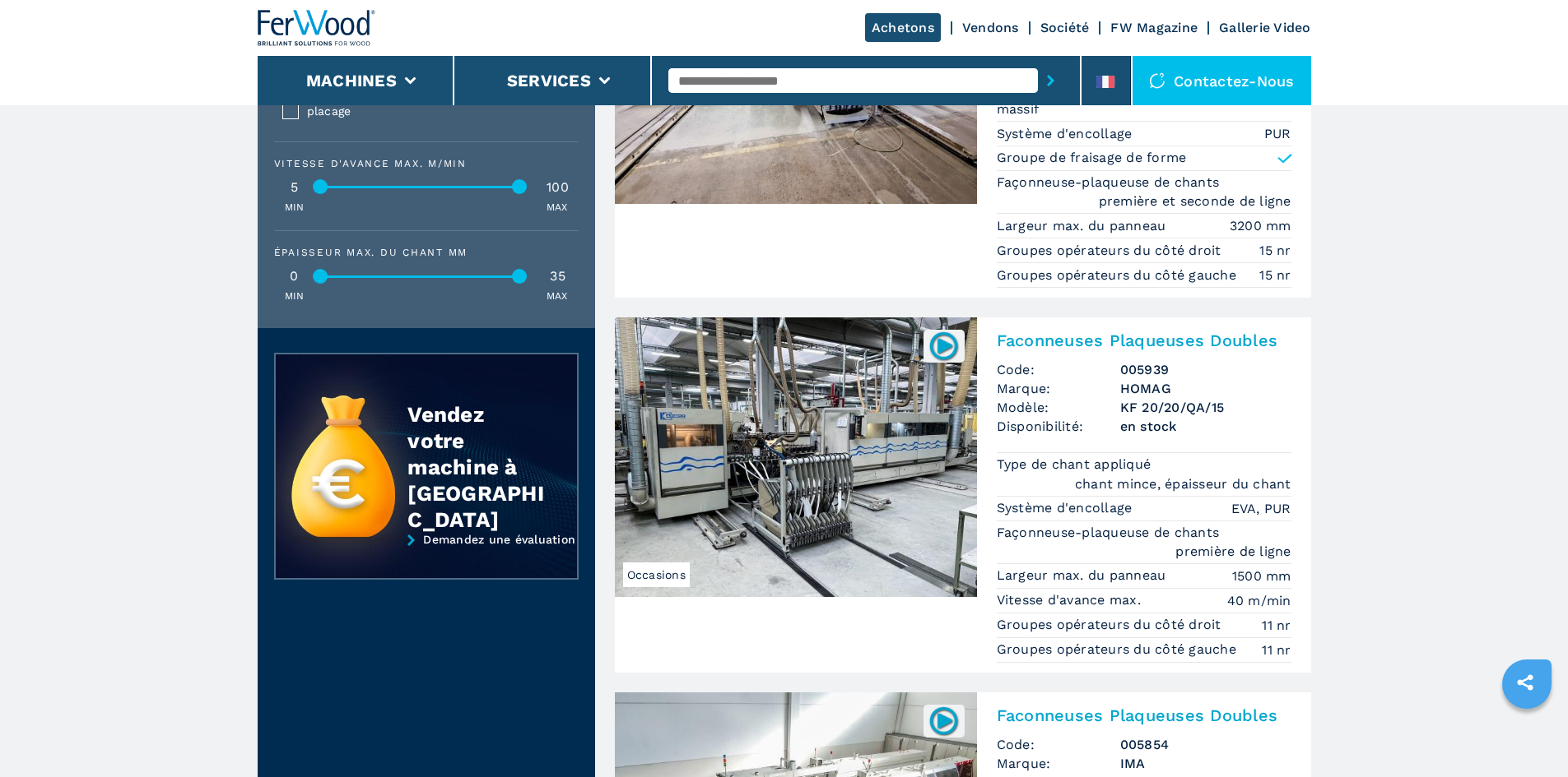
scroll to position [2359, 0]
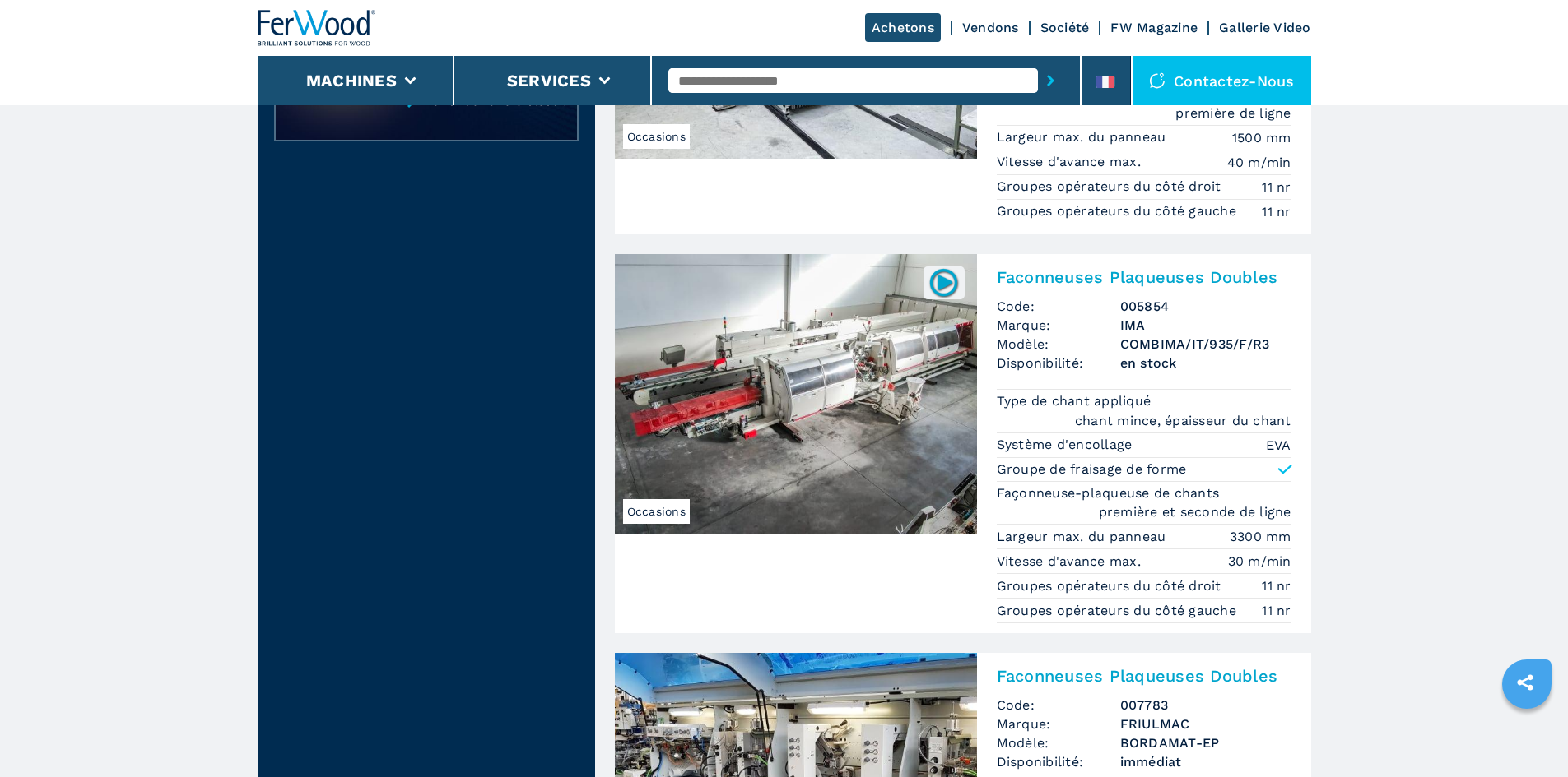
click at [879, 304] on img at bounding box center [796, 394] width 362 height 279
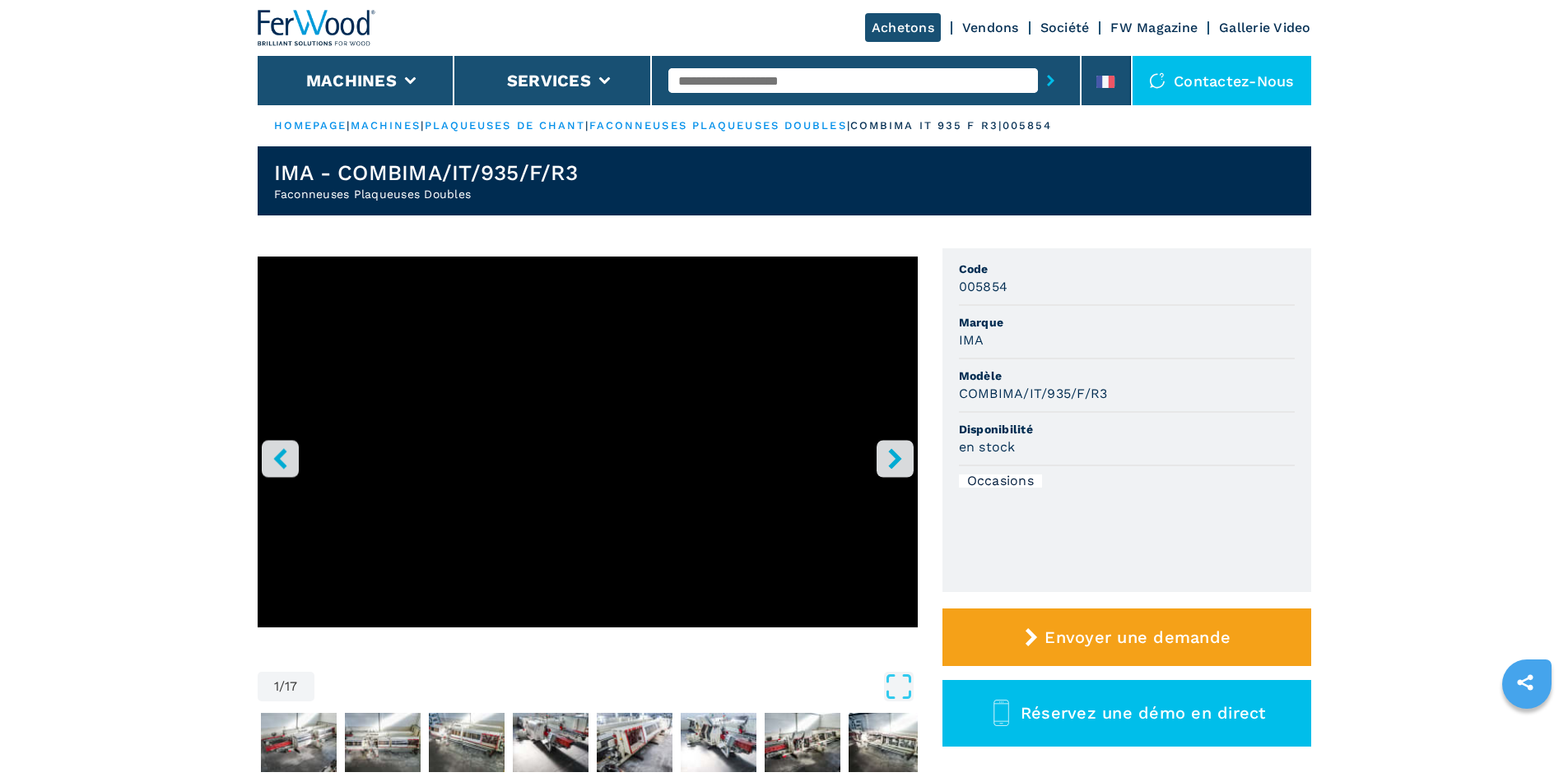
click at [897, 454] on icon "right-button" at bounding box center [895, 459] width 20 height 20
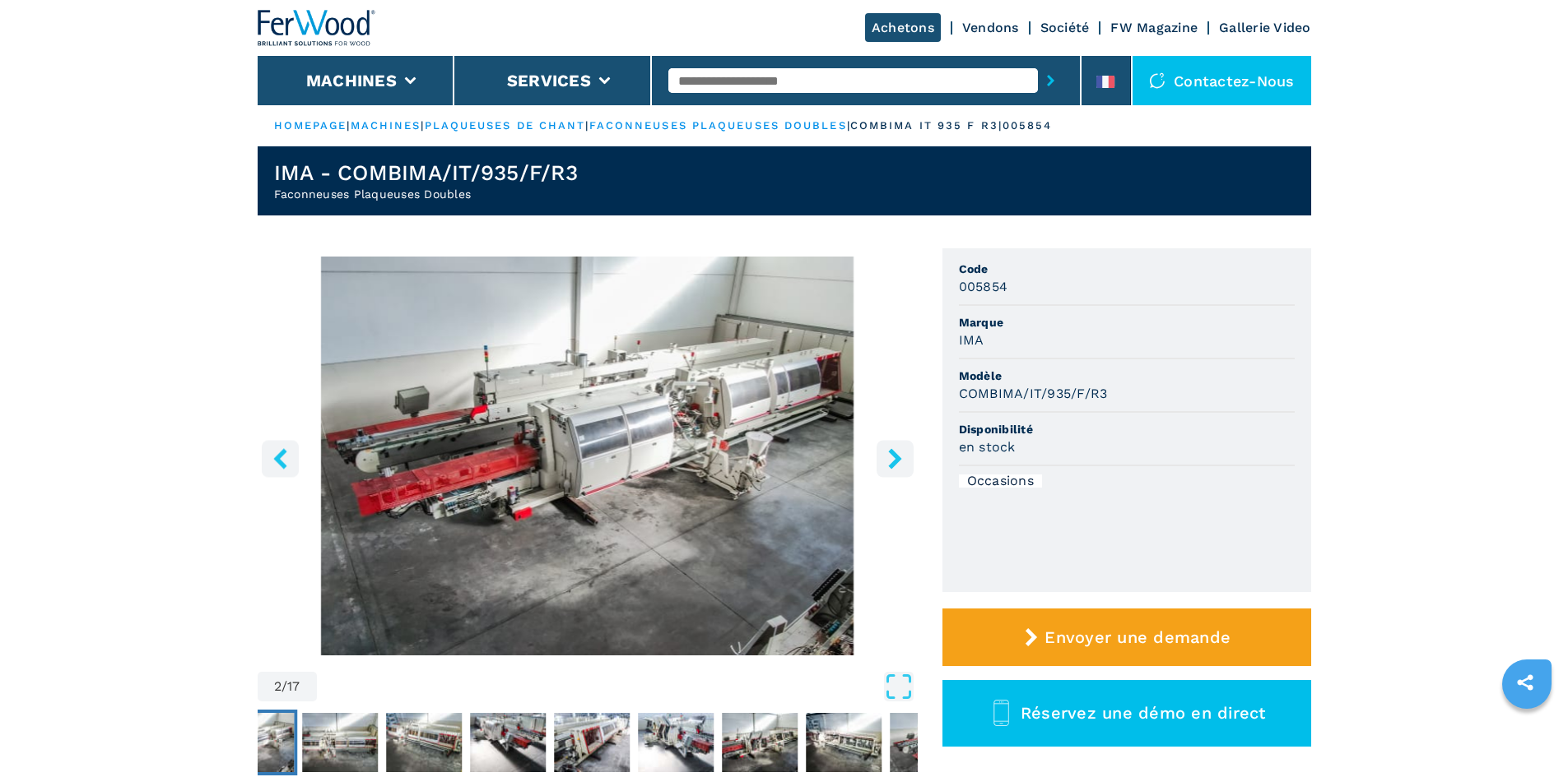
click at [901, 448] on icon "right-button" at bounding box center [895, 459] width 20 height 20
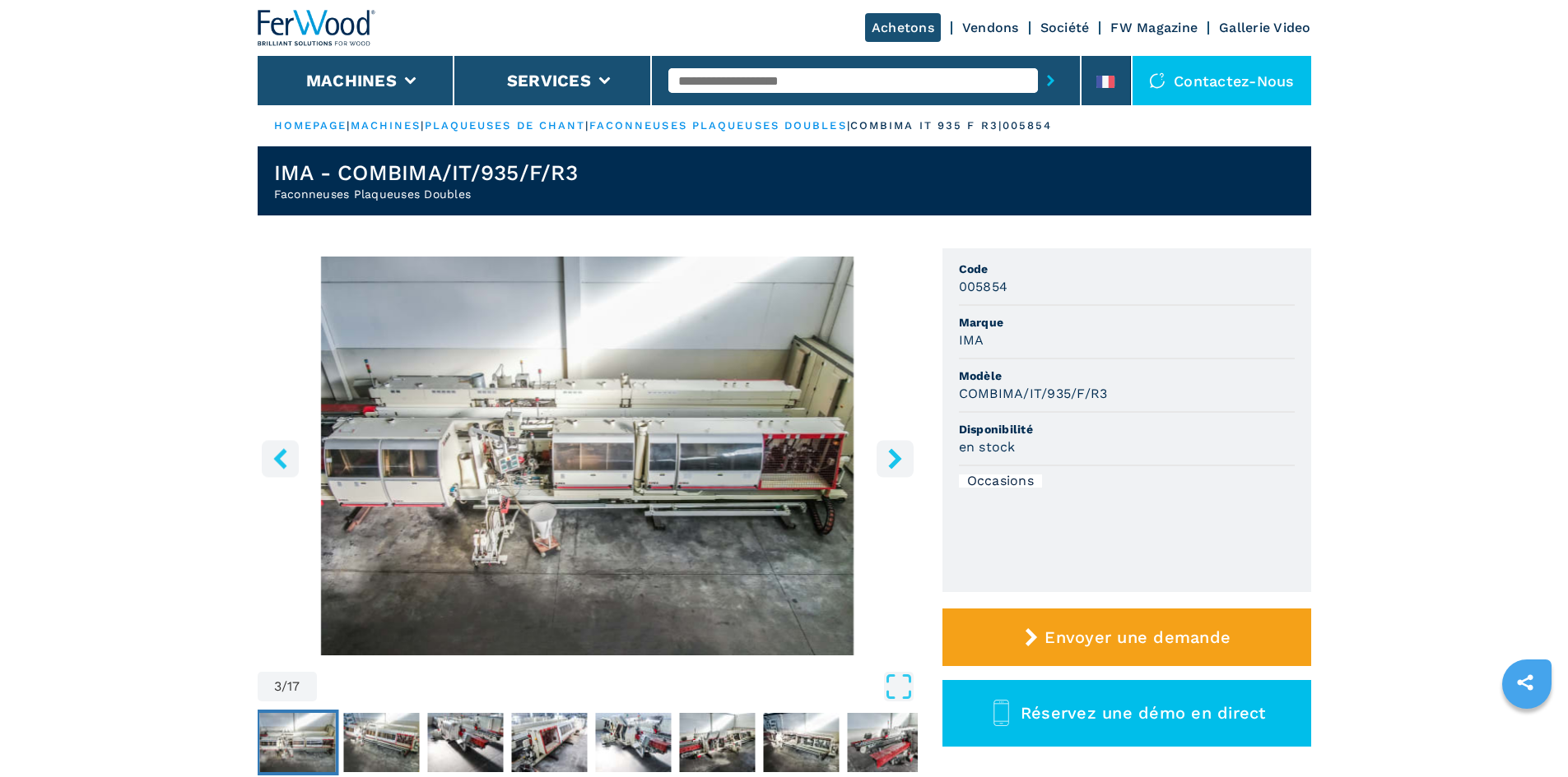
click at [901, 448] on icon "right-button" at bounding box center [895, 459] width 20 height 20
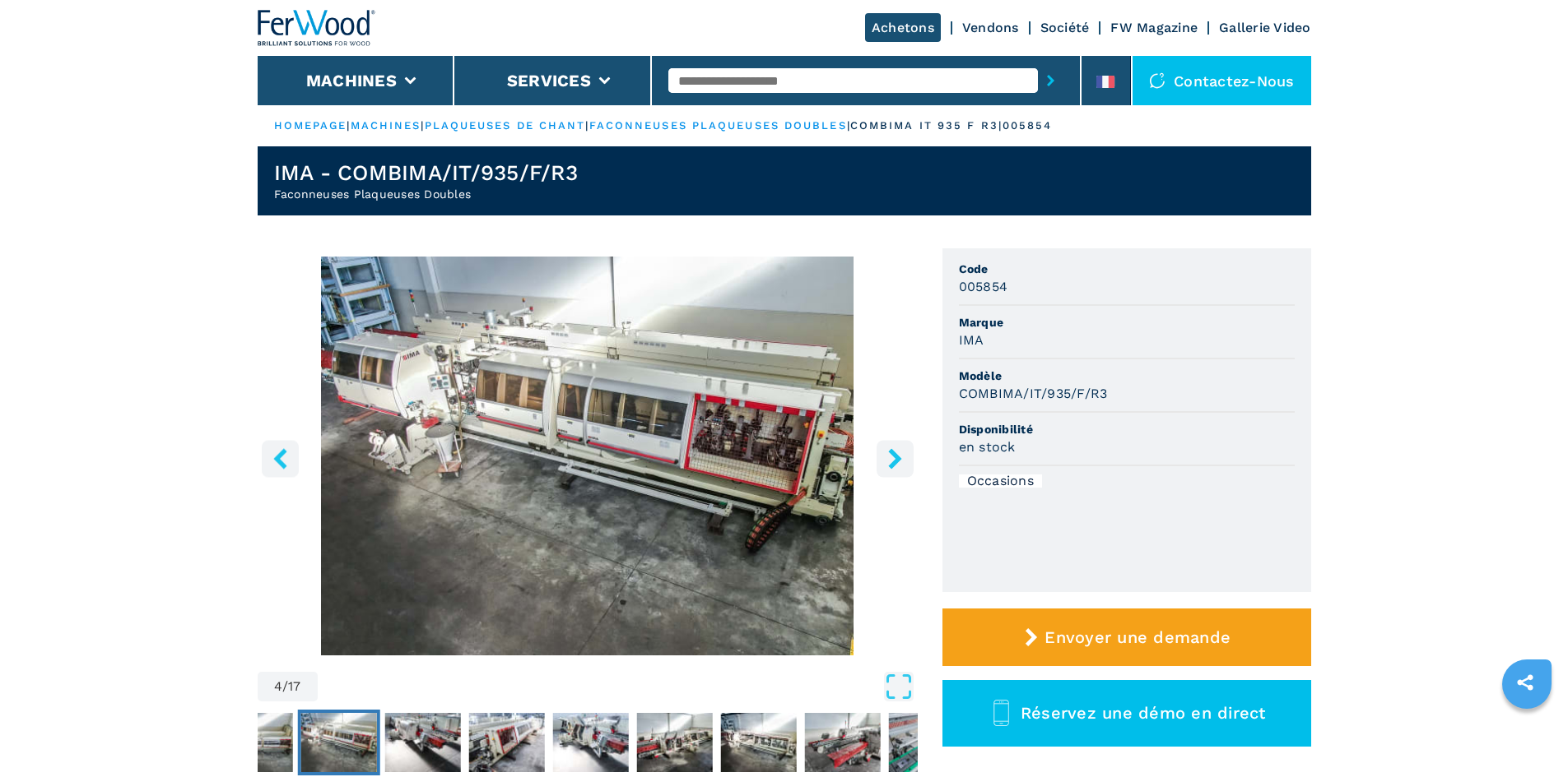
click at [901, 434] on img "Go to Slide 4" at bounding box center [587, 456] width 660 height 399
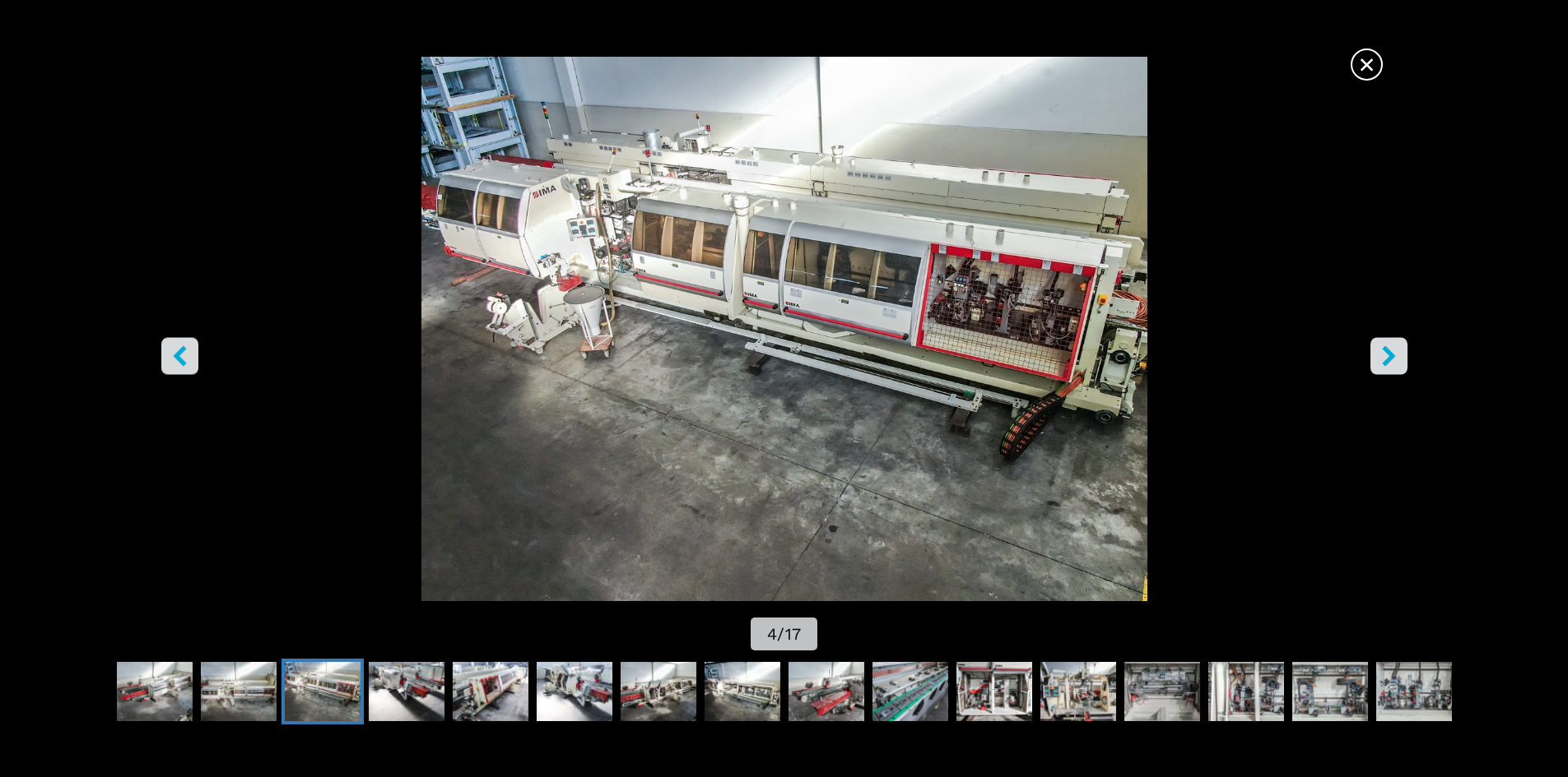
click at [1354, 75] on span "×" at bounding box center [1365, 60] width 29 height 29
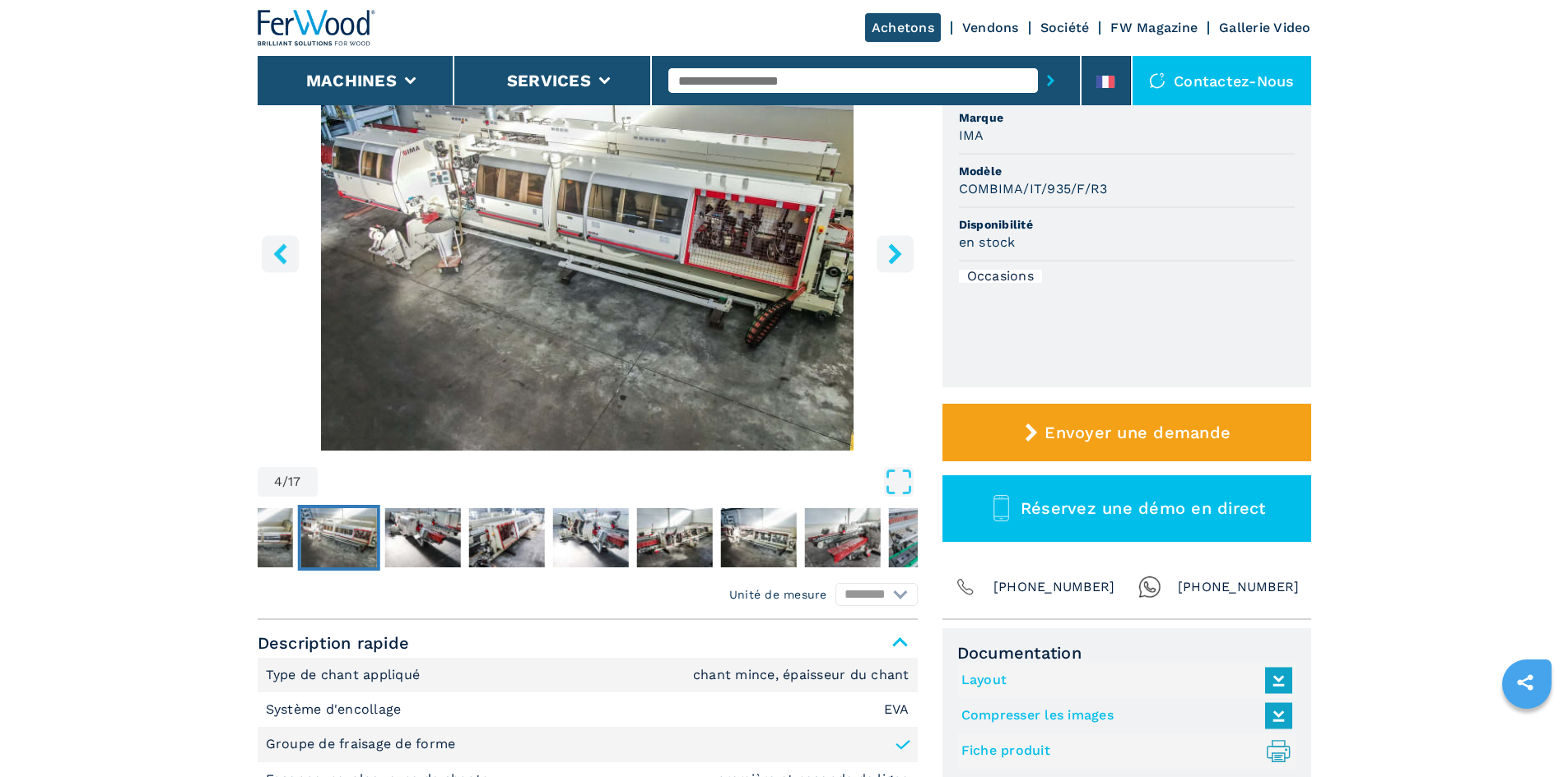
scroll to position [55, 0]
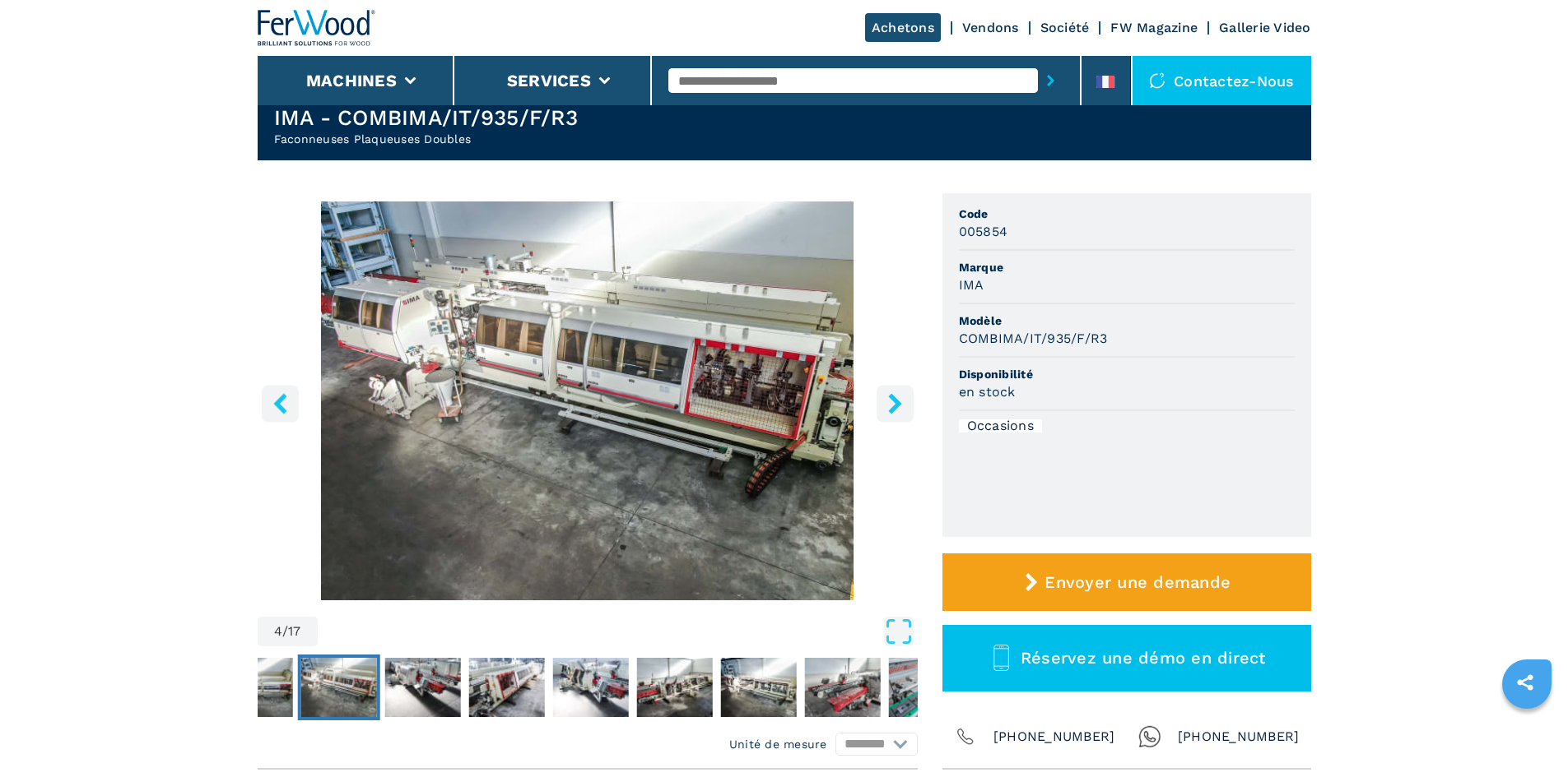
click at [897, 407] on icon "right-button" at bounding box center [895, 403] width 13 height 20
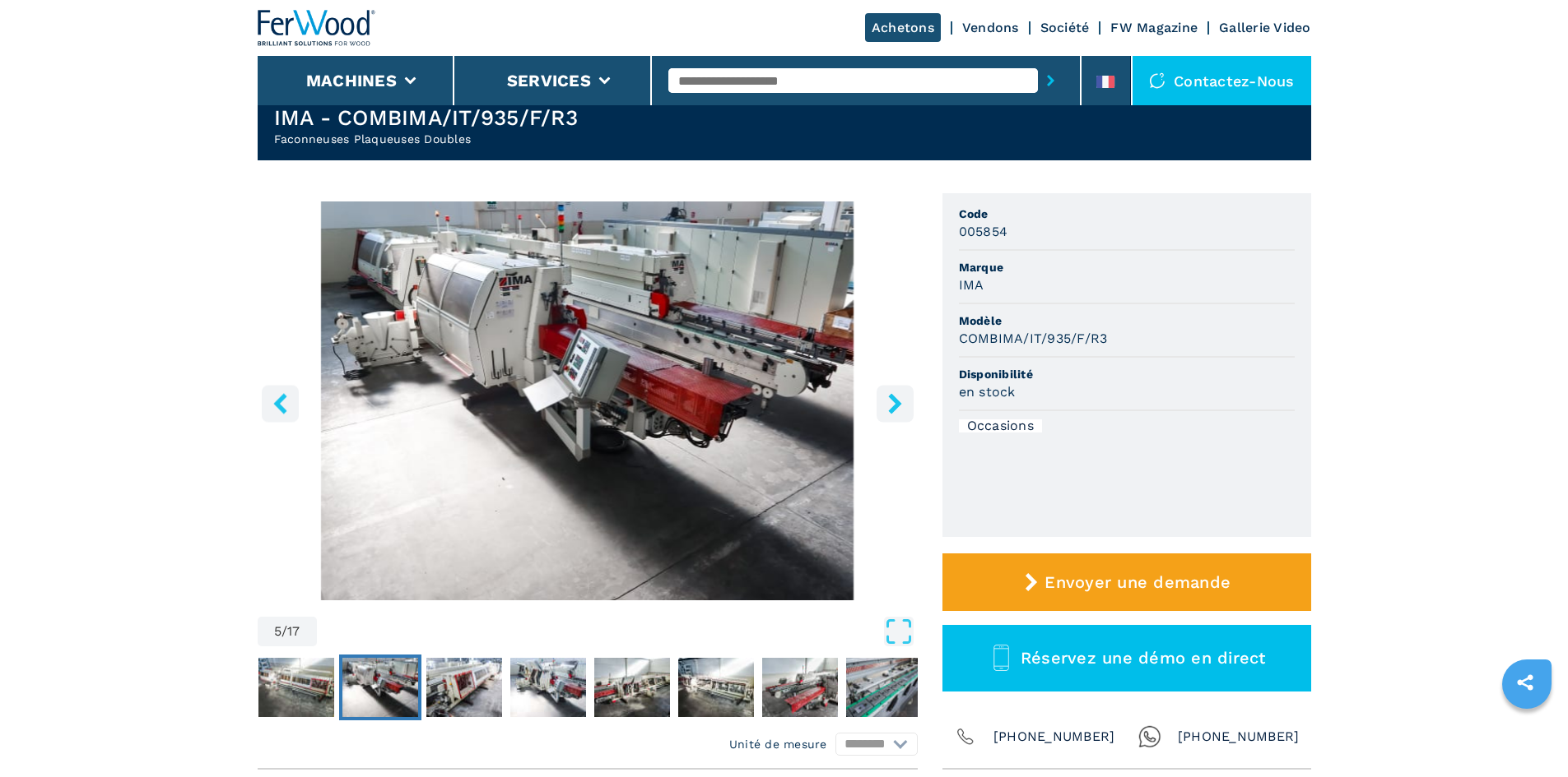
click at [897, 407] on icon "right-button" at bounding box center [895, 403] width 13 height 20
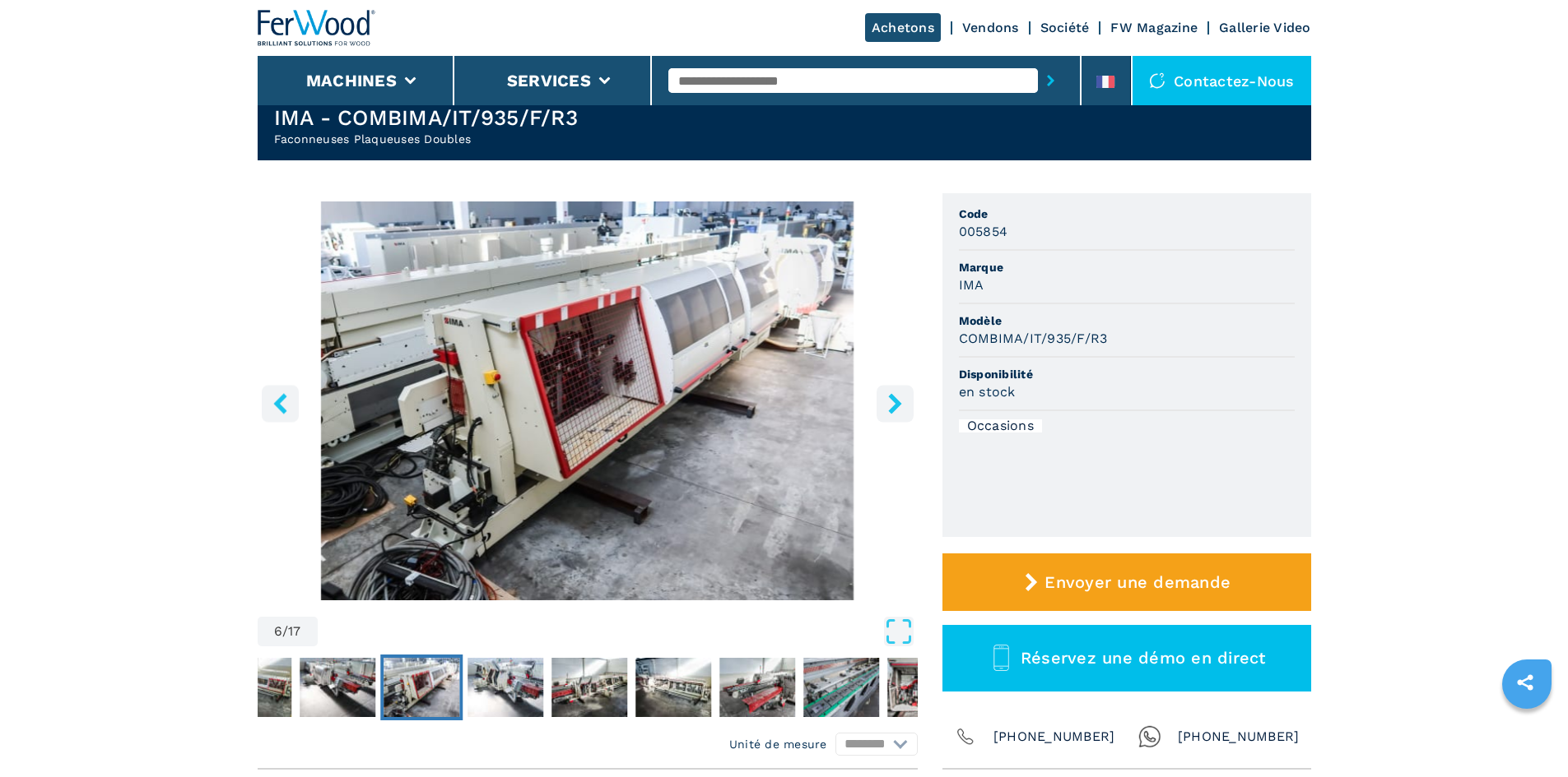
scroll to position [0, 0]
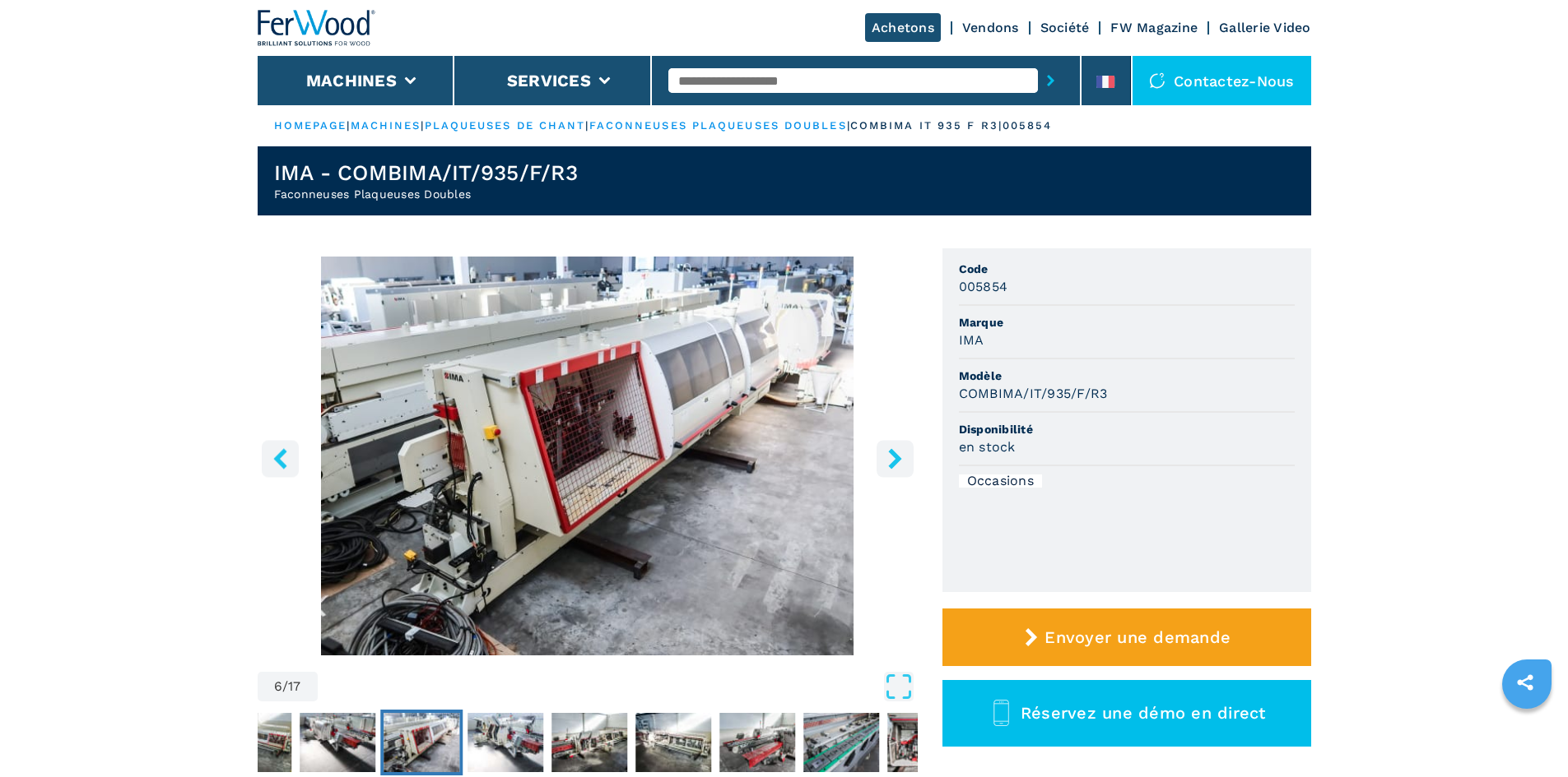
click at [908, 454] on button "right-button" at bounding box center [895, 459] width 37 height 37
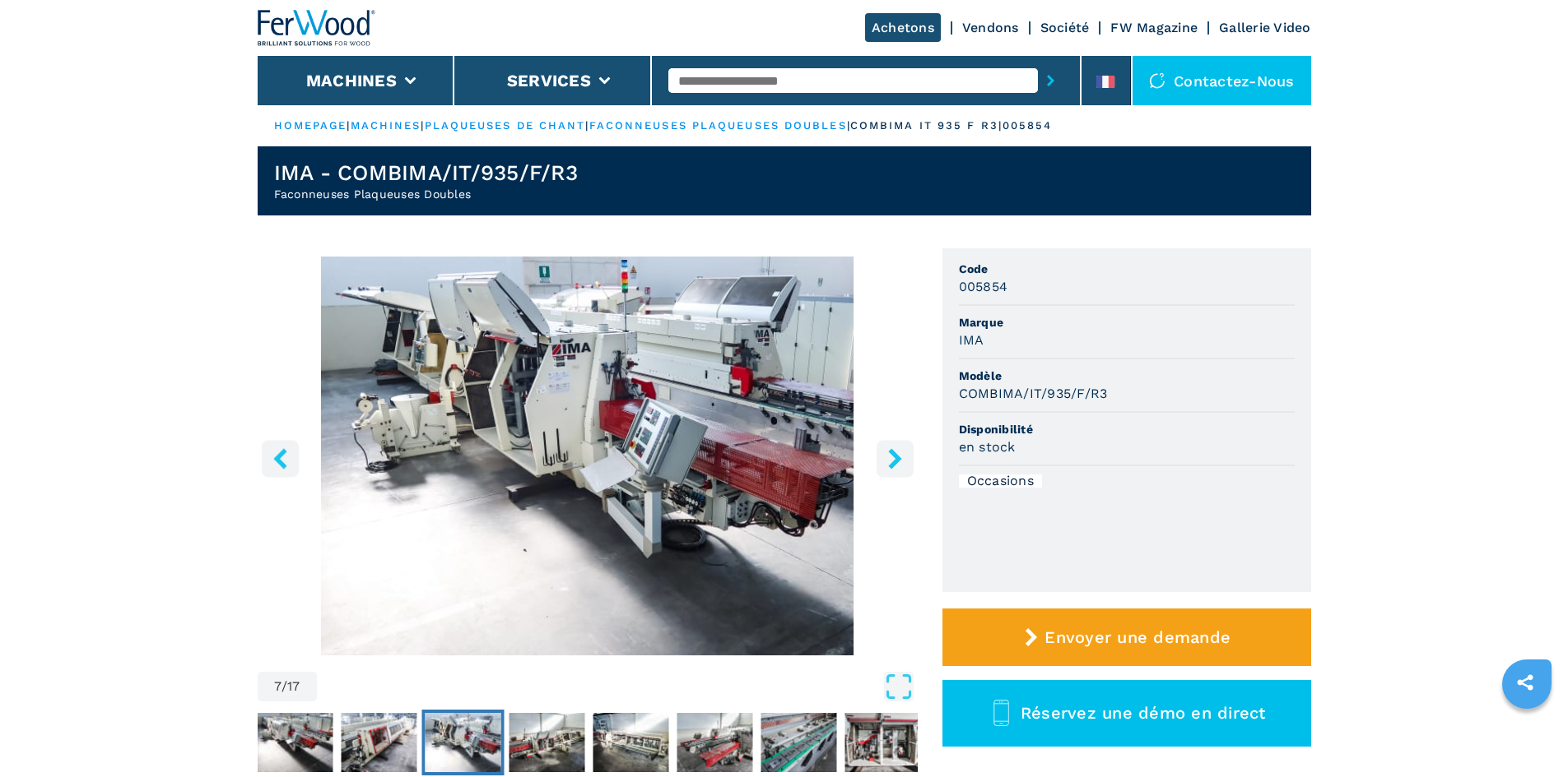
click at [898, 454] on icon "right-button" at bounding box center [895, 459] width 20 height 20
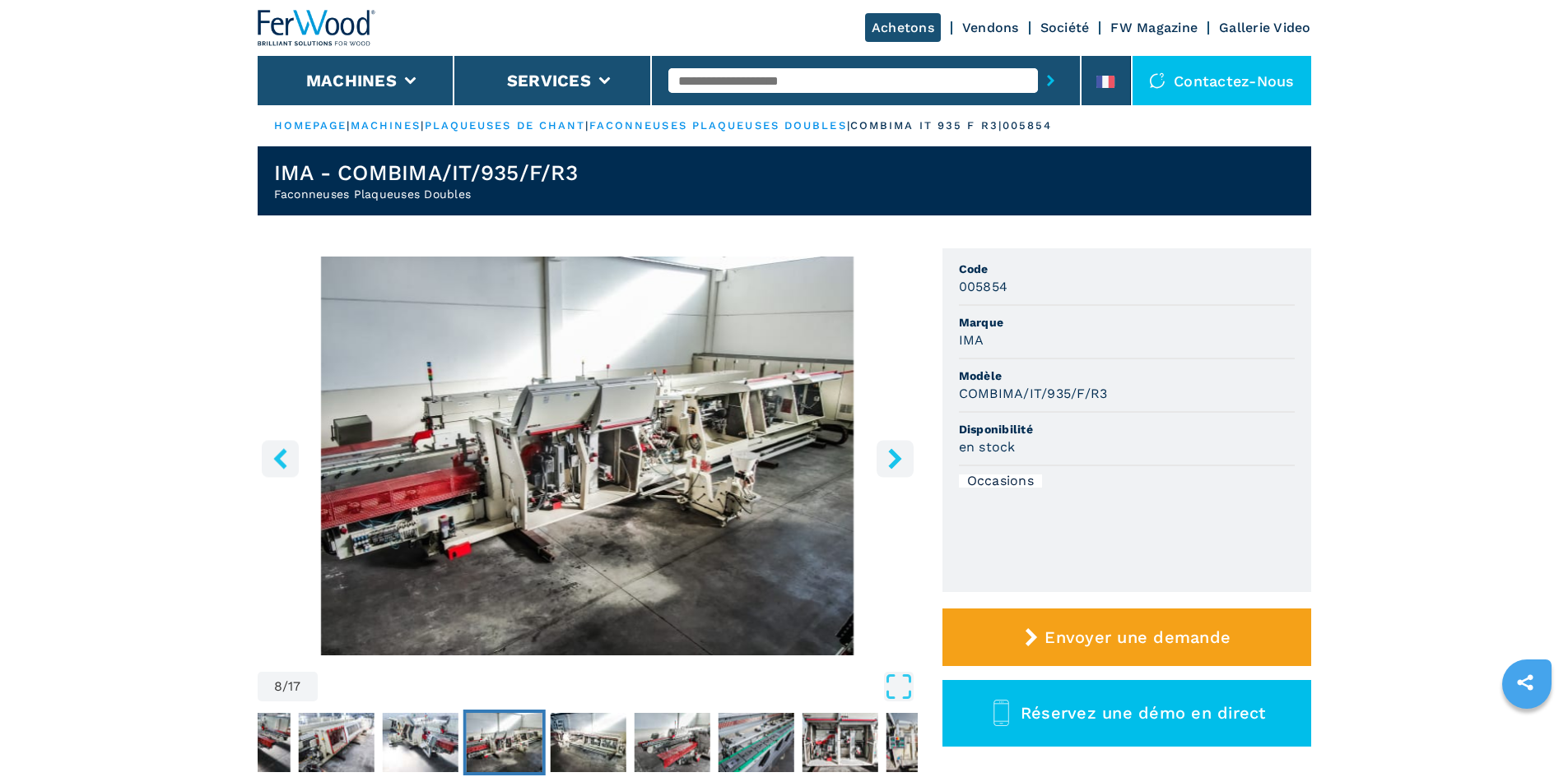
click at [898, 454] on icon "right-button" at bounding box center [895, 459] width 20 height 20
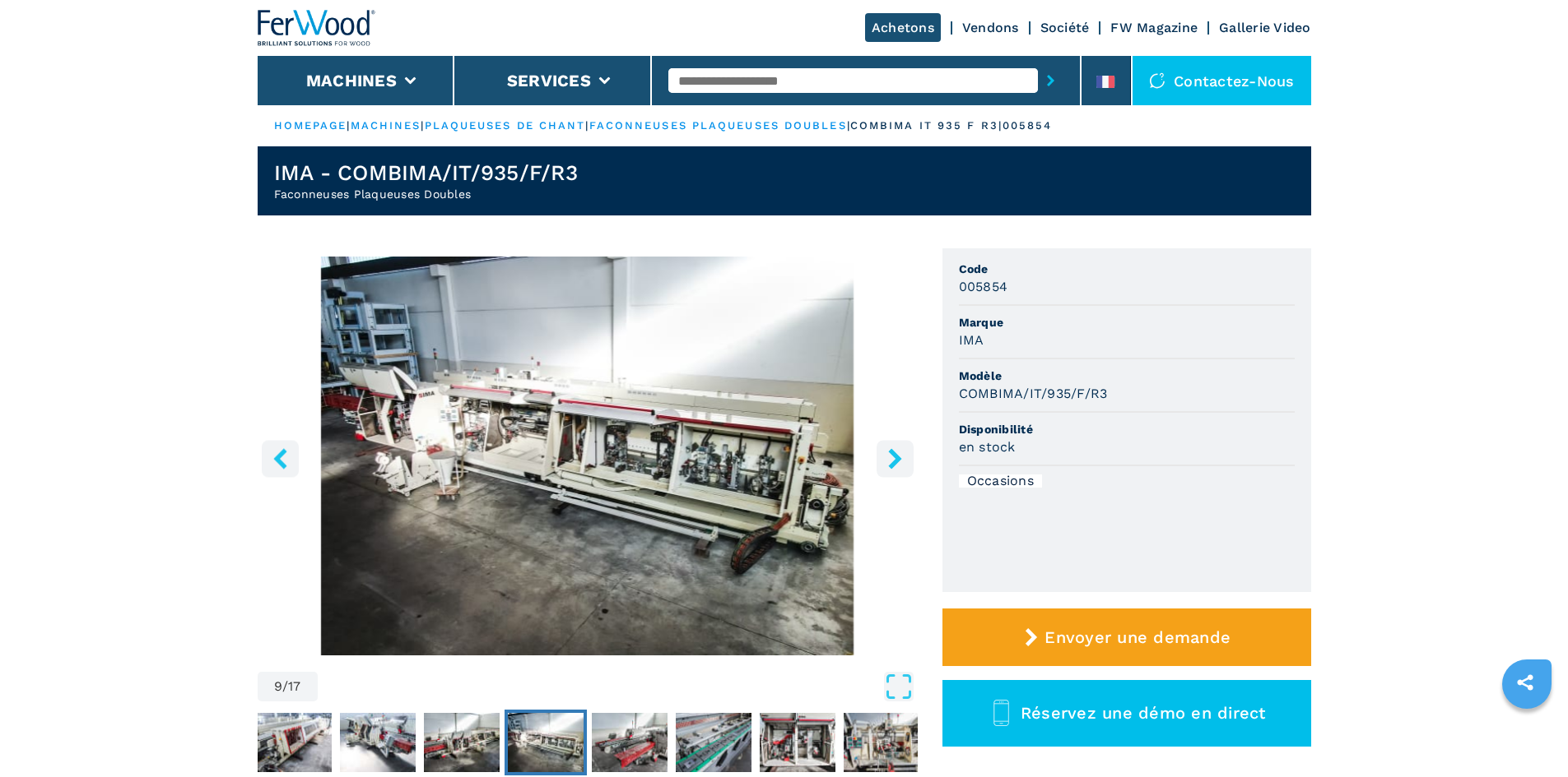
click at [898, 454] on icon "right-button" at bounding box center [895, 459] width 20 height 20
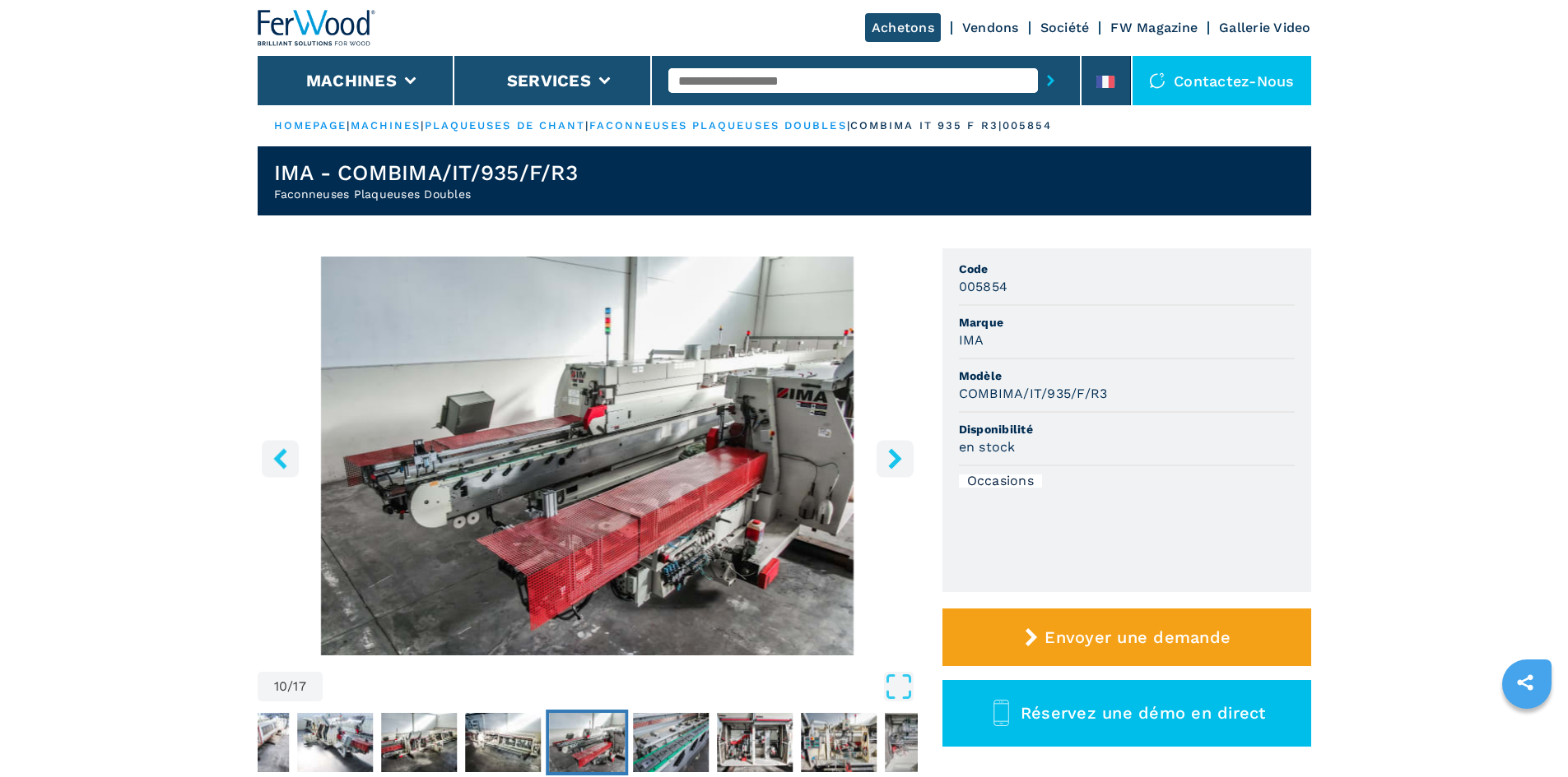
click at [898, 454] on icon "right-button" at bounding box center [895, 459] width 20 height 20
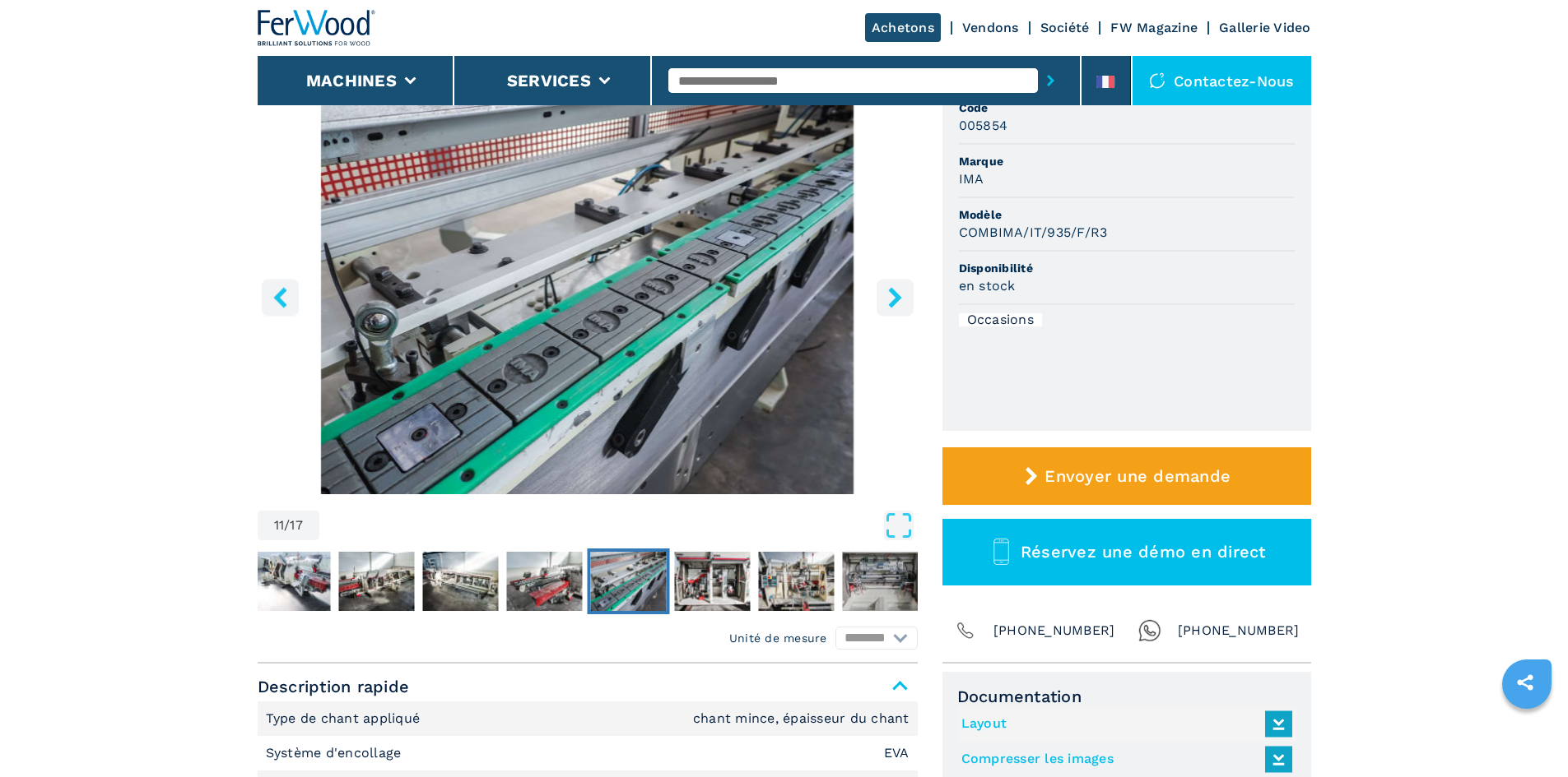
scroll to position [164, 0]
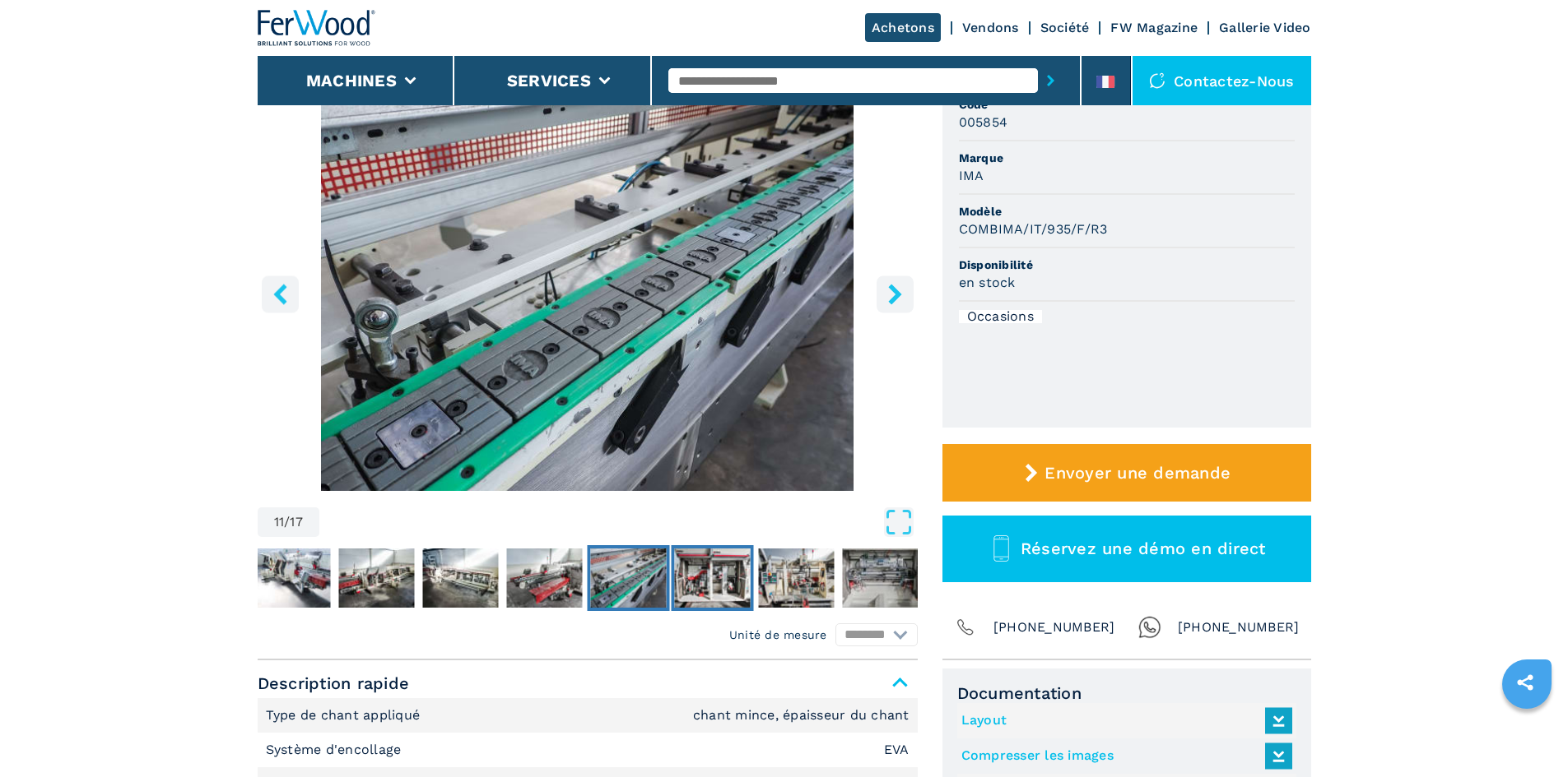
click at [731, 564] on img "Go to Slide 12" at bounding box center [711, 578] width 75 height 59
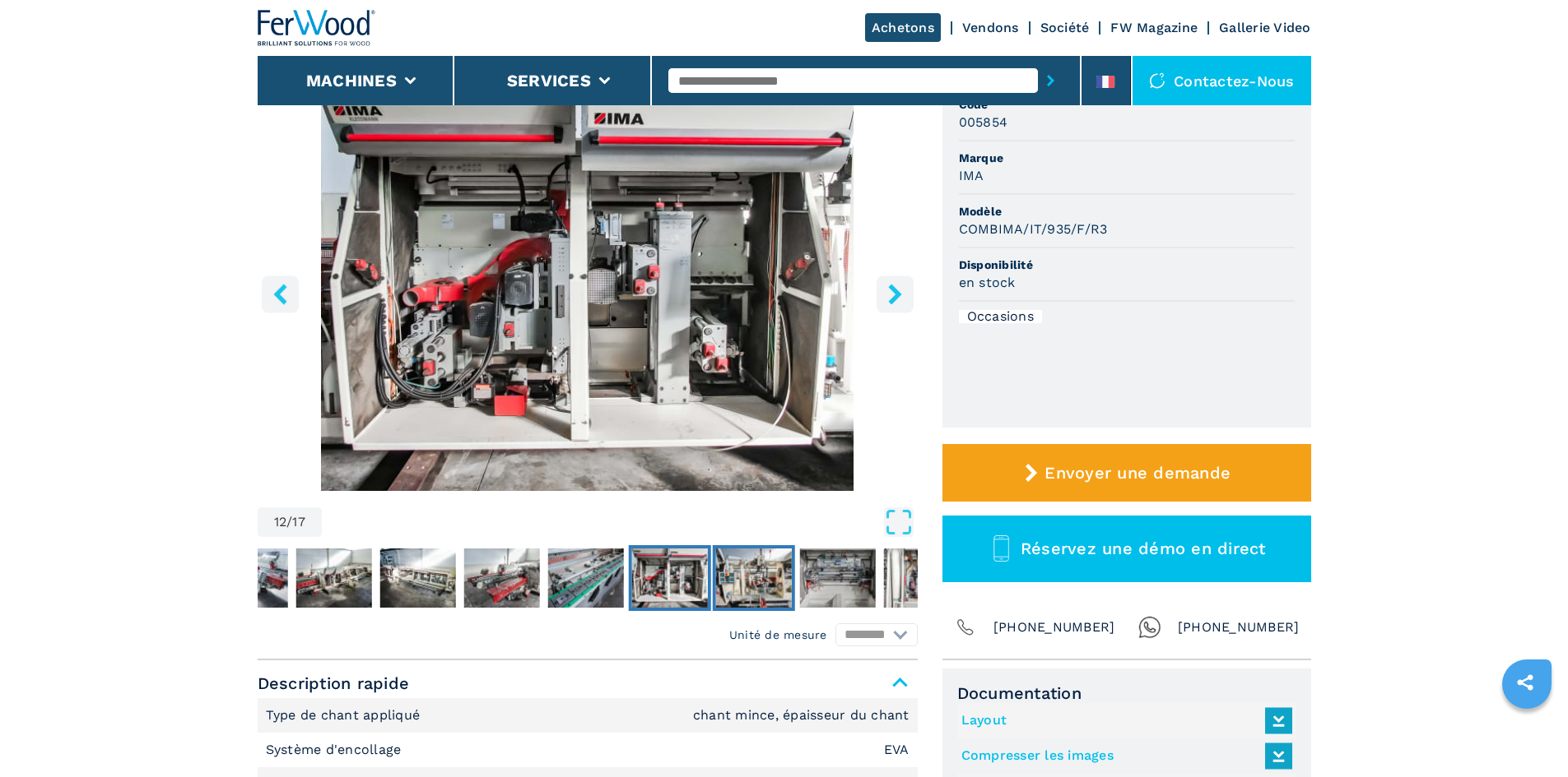
click at [766, 562] on img "Go to Slide 13" at bounding box center [752, 578] width 75 height 59
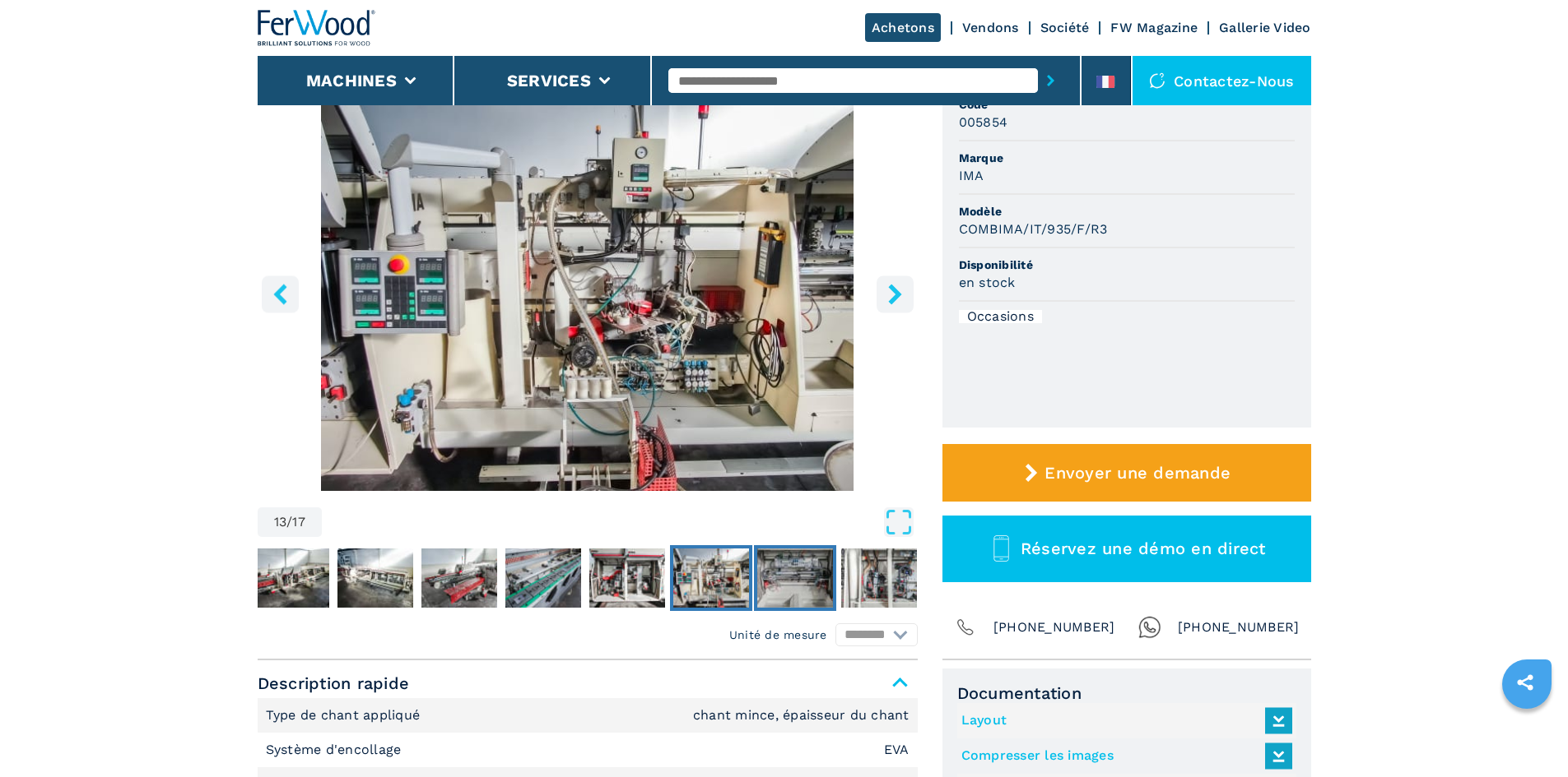
click at [811, 565] on img "Go to Slide 14" at bounding box center [794, 578] width 75 height 59
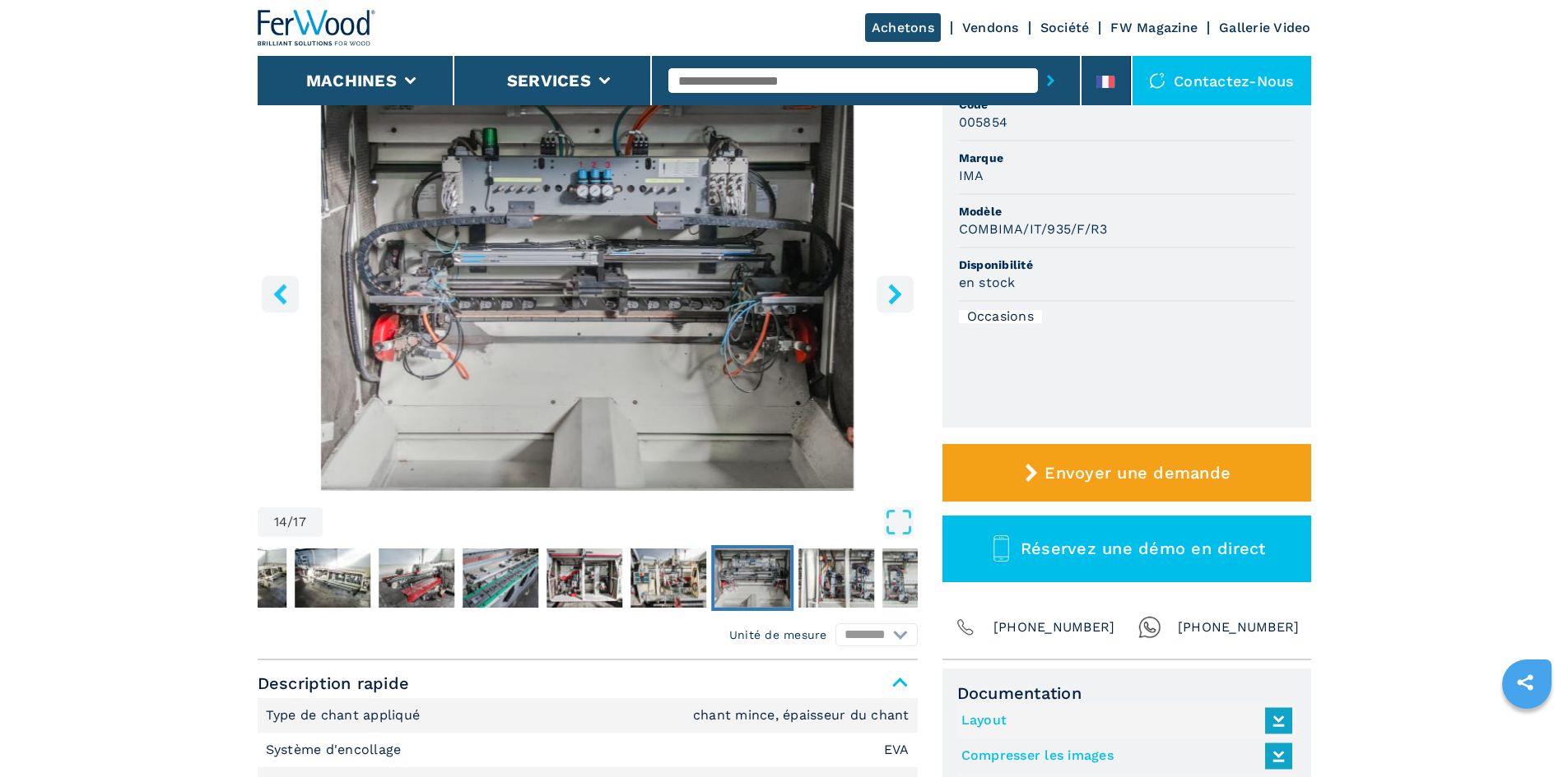
click at [880, 305] on button "right-button" at bounding box center [895, 294] width 37 height 37
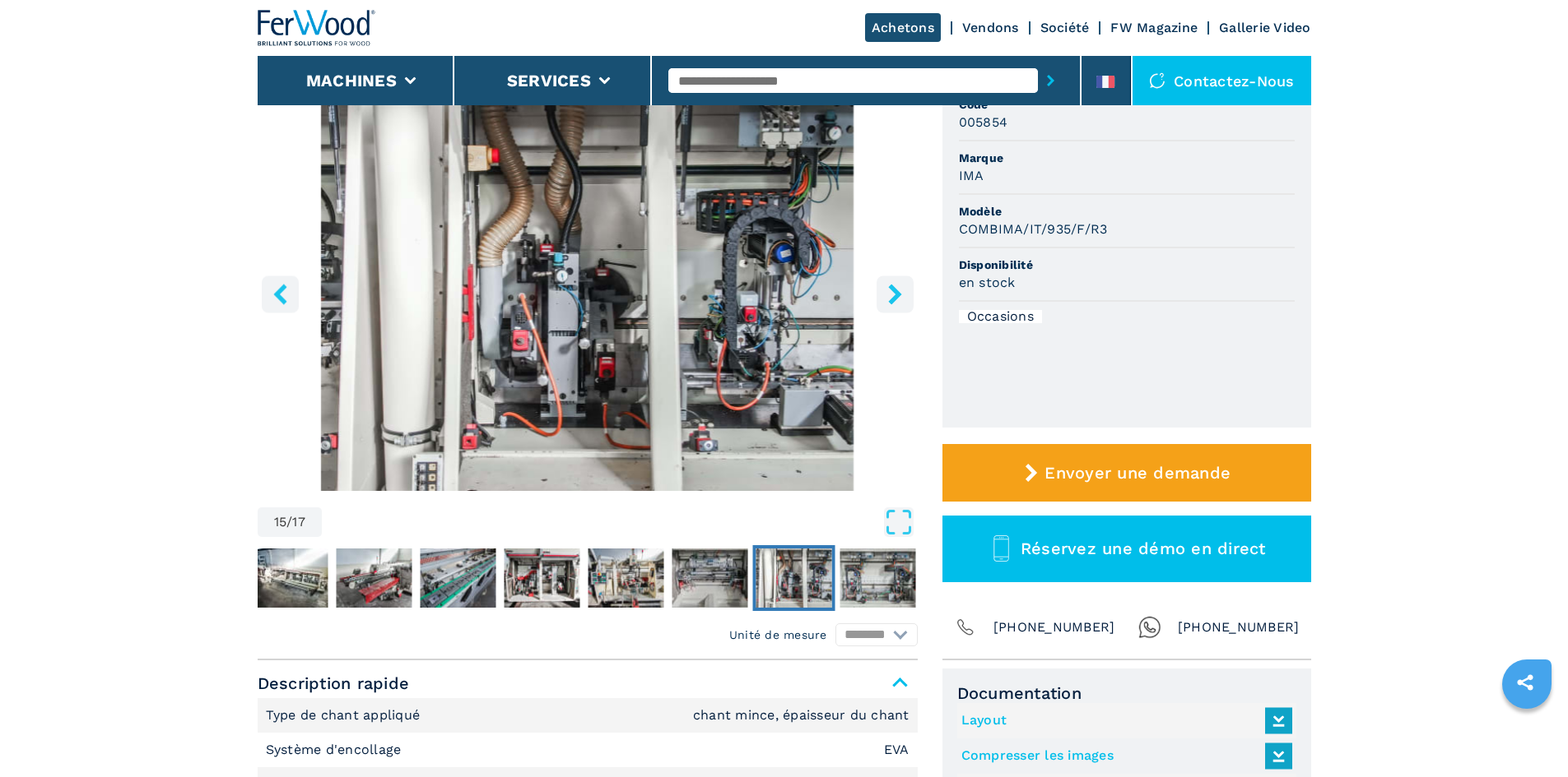
click at [880, 305] on button "right-button" at bounding box center [895, 294] width 37 height 37
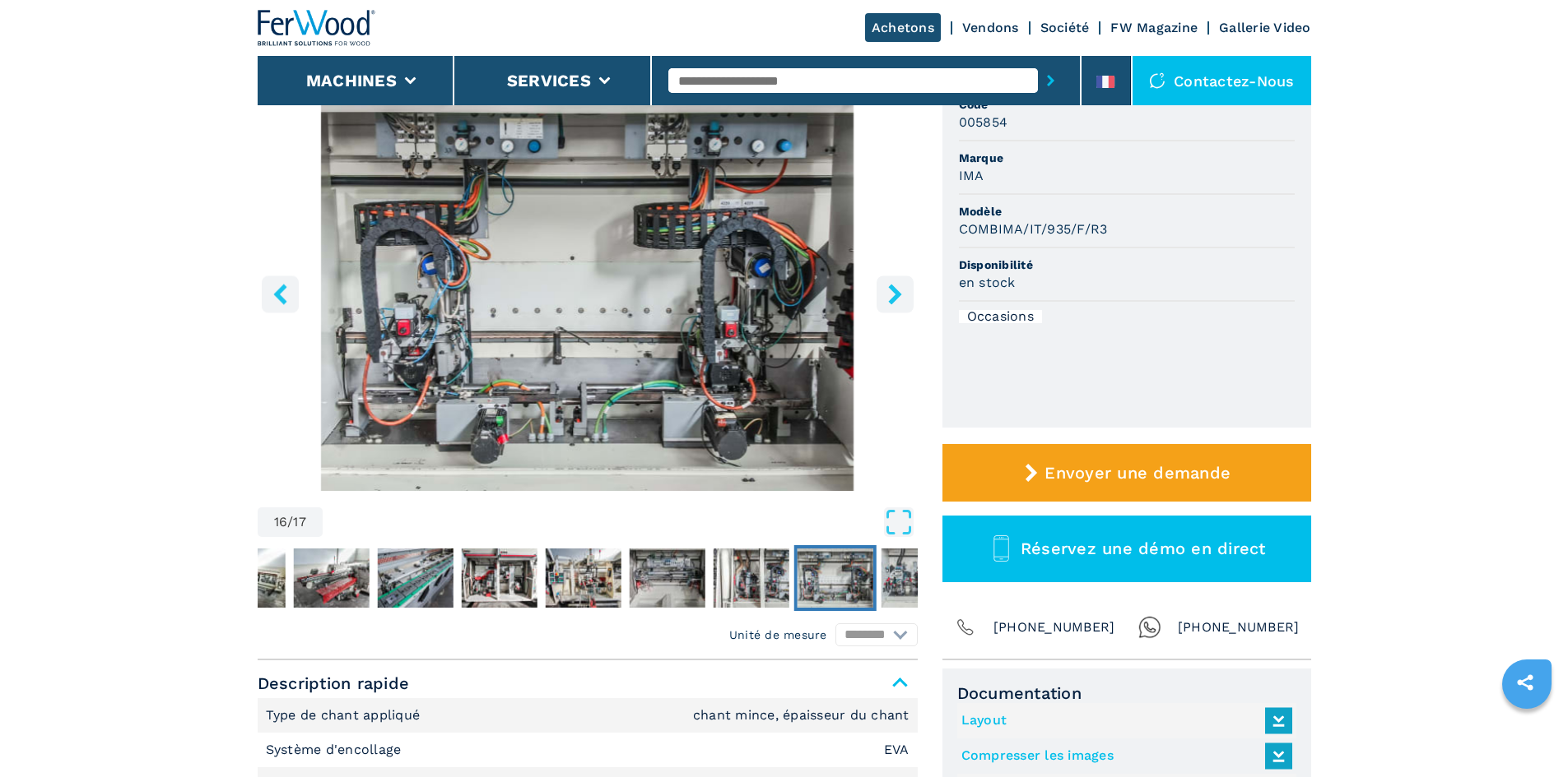
click at [881, 297] on button "right-button" at bounding box center [895, 294] width 37 height 37
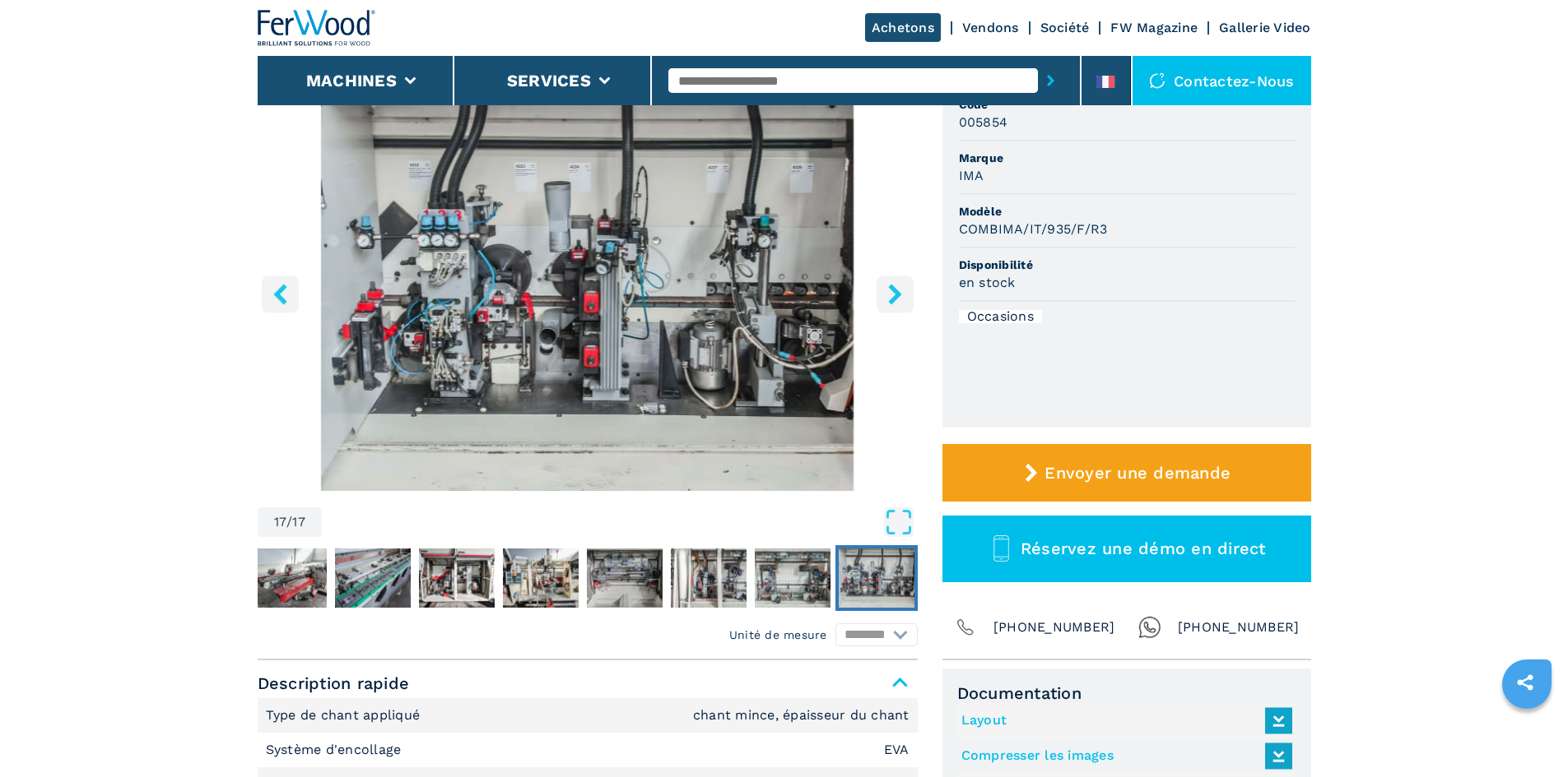
click at [907, 309] on button "right-button" at bounding box center [895, 294] width 37 height 37
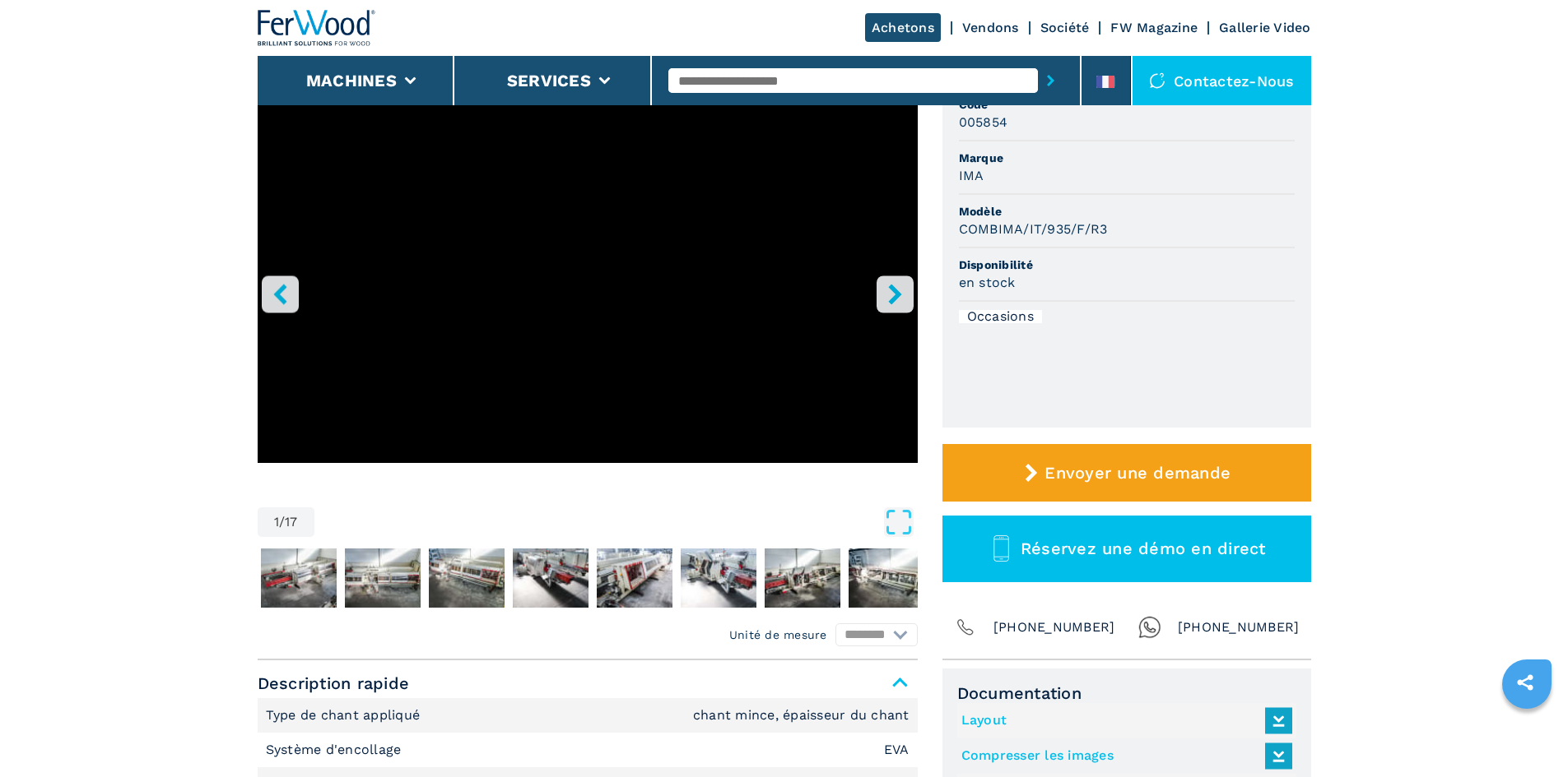
click at [907, 309] on button "right-button" at bounding box center [895, 294] width 37 height 37
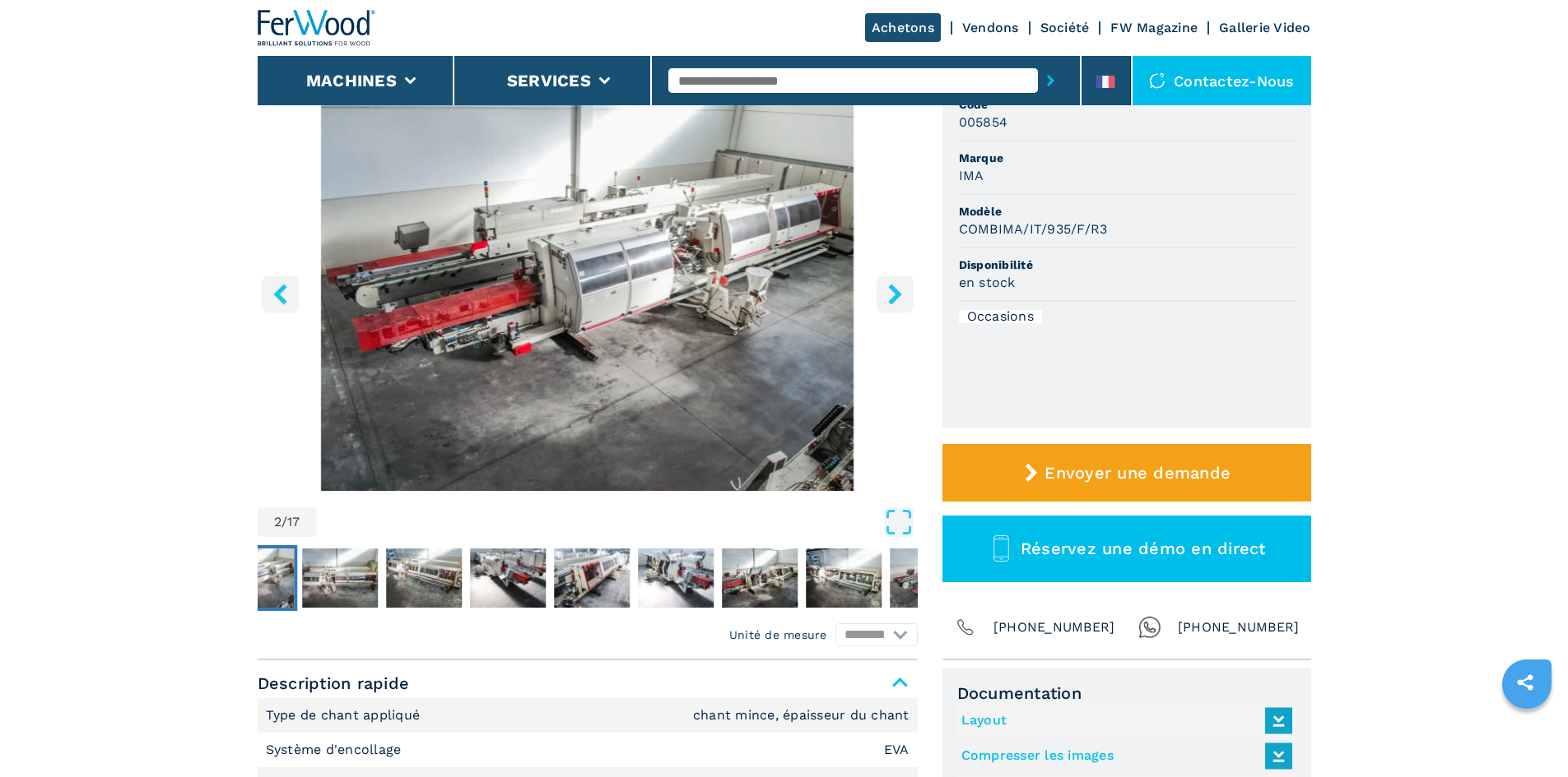
click at [907, 309] on button "right-button" at bounding box center [895, 294] width 37 height 37
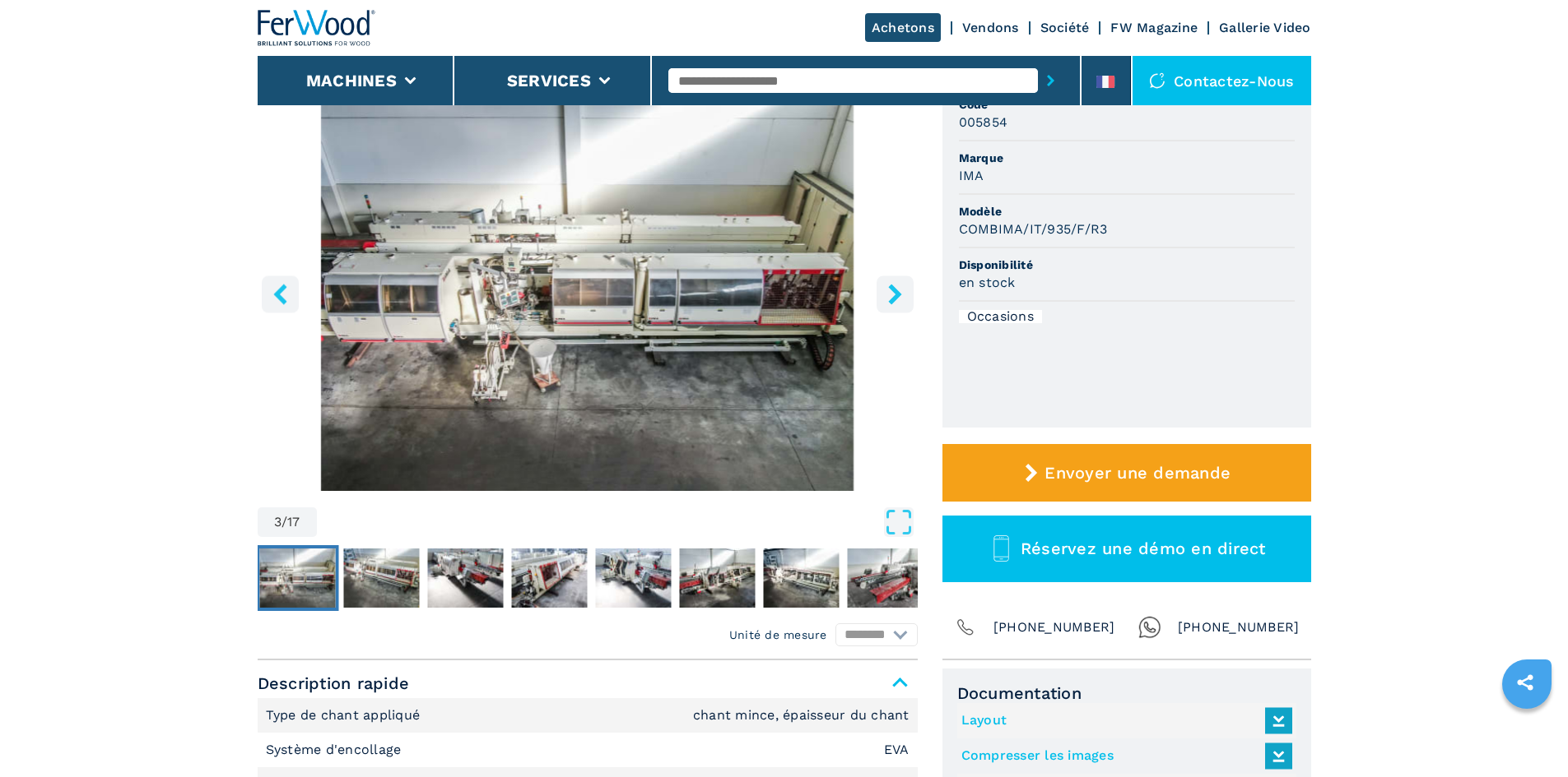
click at [907, 309] on button "right-button" at bounding box center [895, 294] width 37 height 37
